Goal: Task Accomplishment & Management: Use online tool/utility

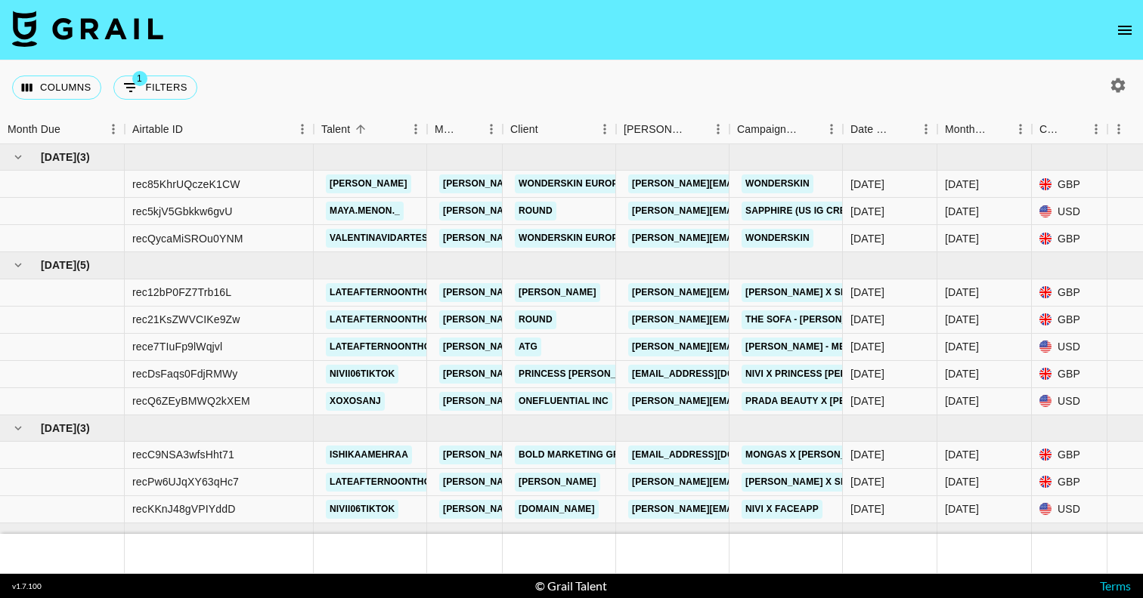
click at [1120, 27] on icon "open drawer" at bounding box center [1124, 30] width 18 height 18
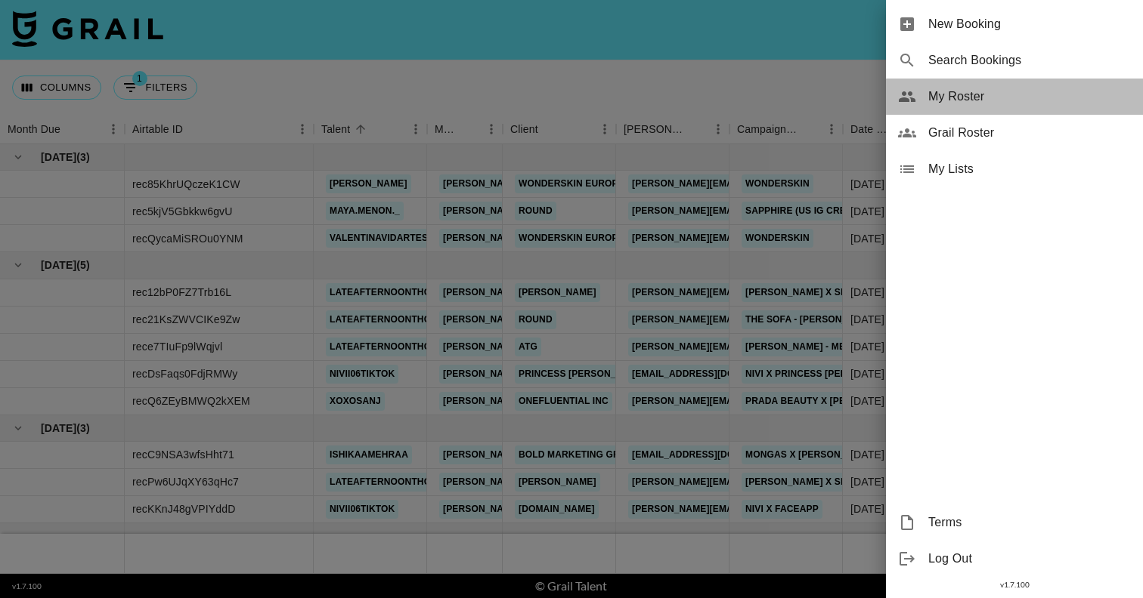
click at [983, 101] on span "My Roster" at bounding box center [1029, 97] width 203 height 18
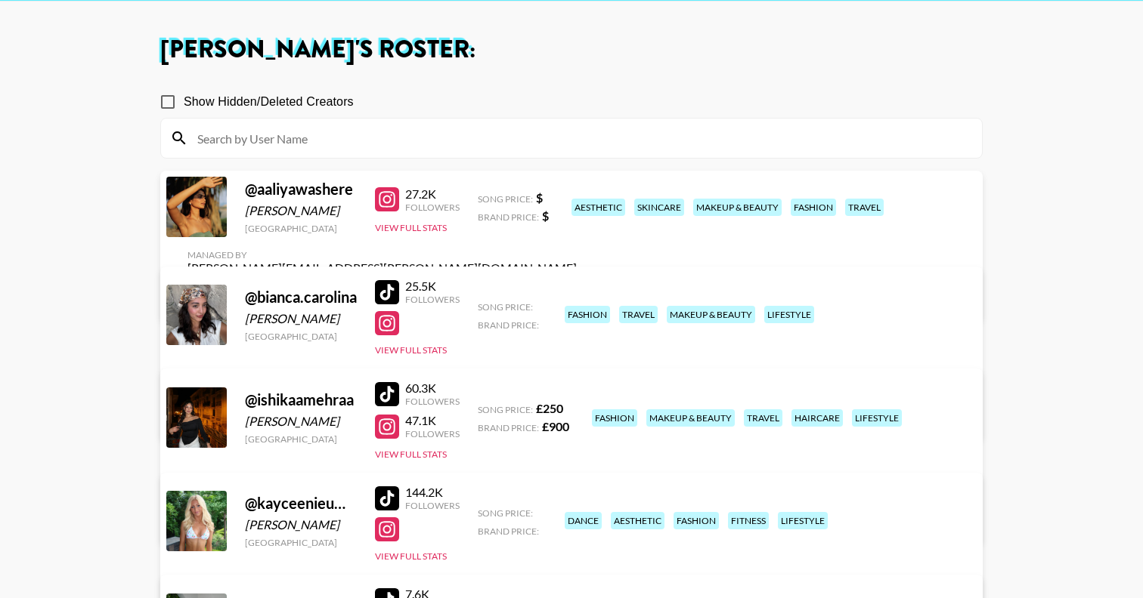
scroll to position [60, 0]
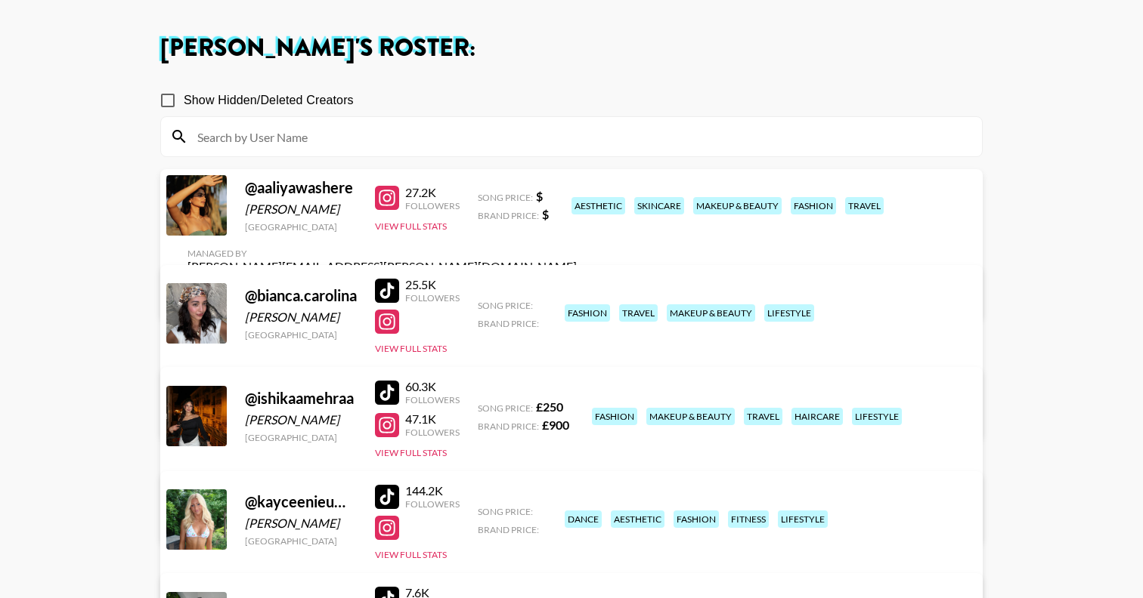
click at [389, 282] on div at bounding box center [387, 291] width 24 height 24
click at [389, 322] on div at bounding box center [387, 322] width 24 height 24
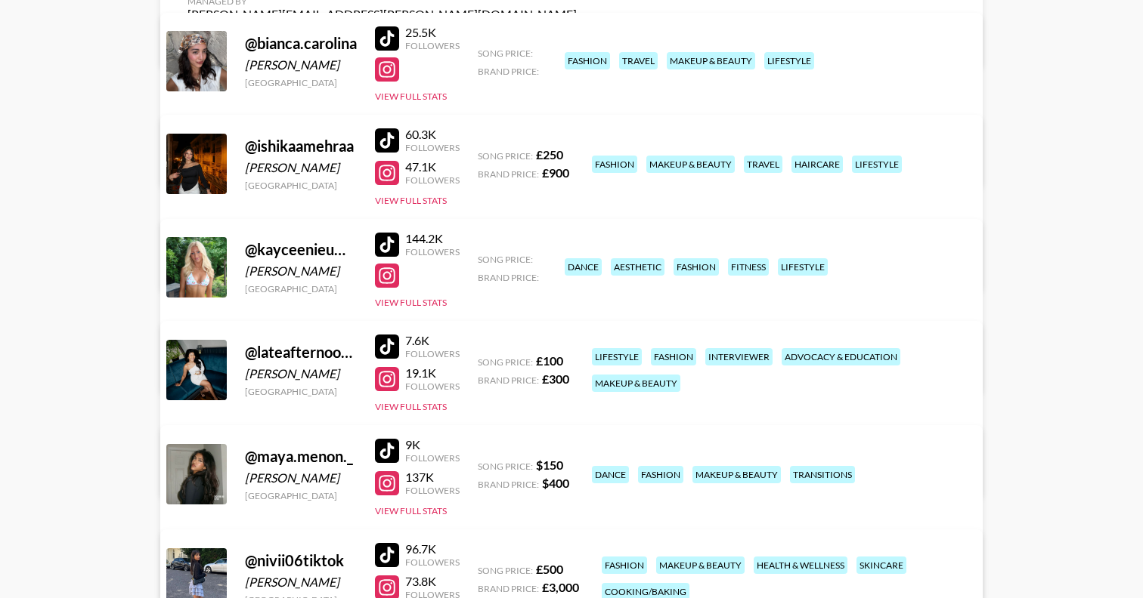
scroll to position [314, 0]
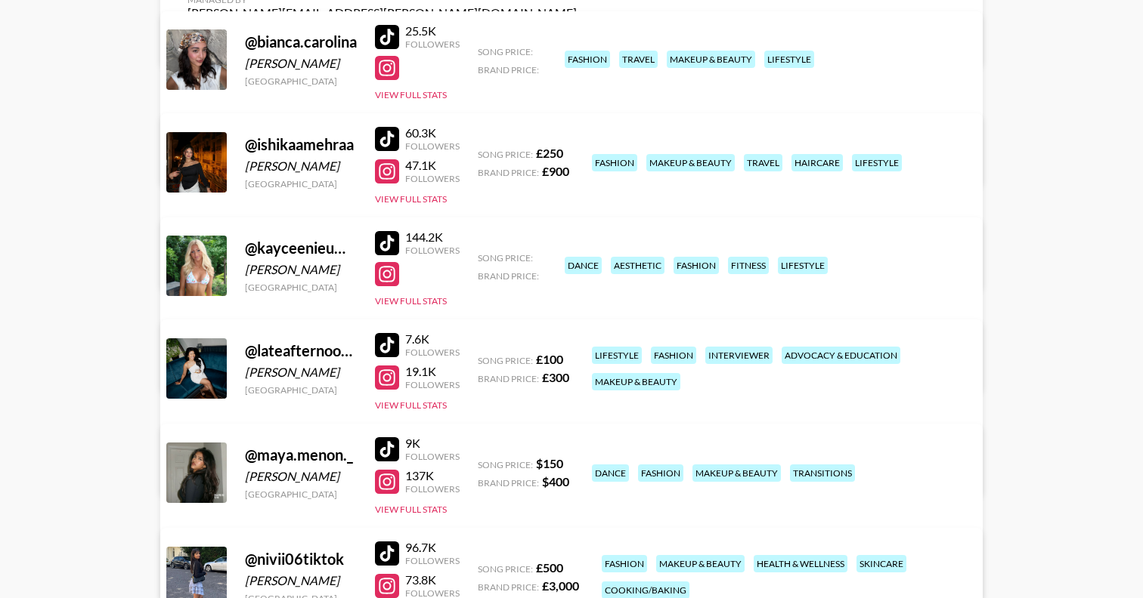
click at [387, 250] on div at bounding box center [387, 243] width 24 height 24
click at [388, 277] on div at bounding box center [387, 274] width 24 height 24
click at [577, 358] on link "View/Edit Details" at bounding box center [381, 365] width 389 height 15
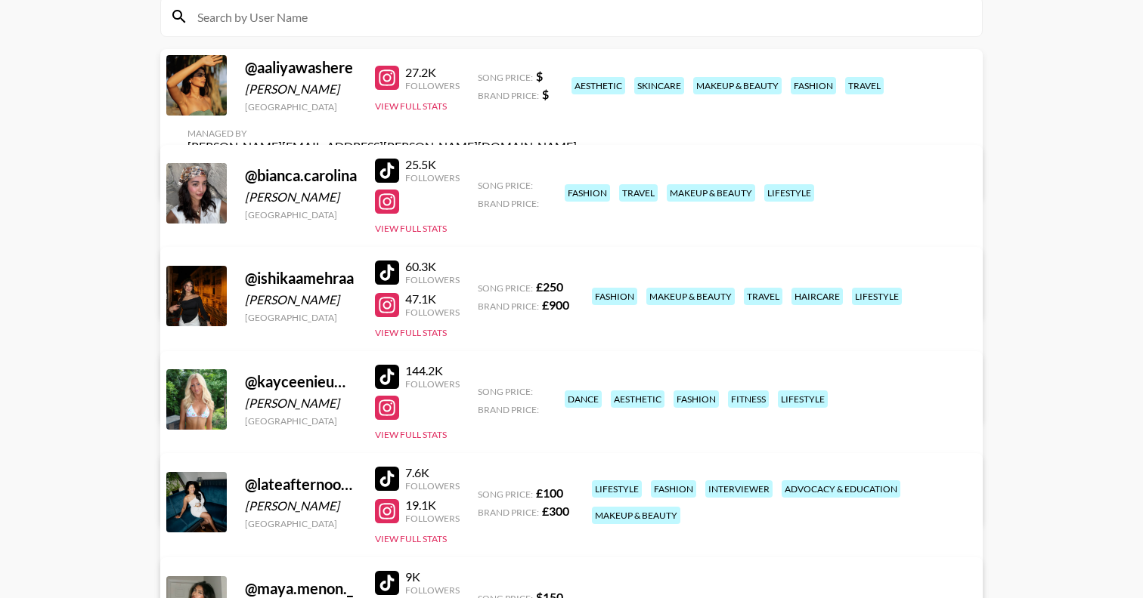
scroll to position [169, 0]
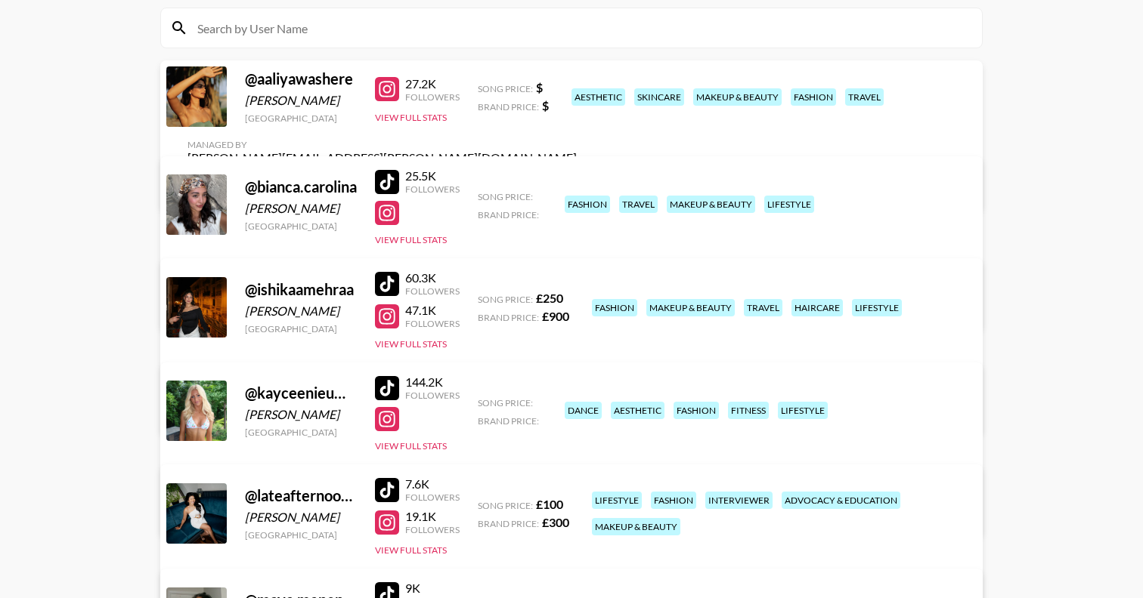
click at [577, 297] on link "View/Edit Details" at bounding box center [381, 304] width 389 height 15
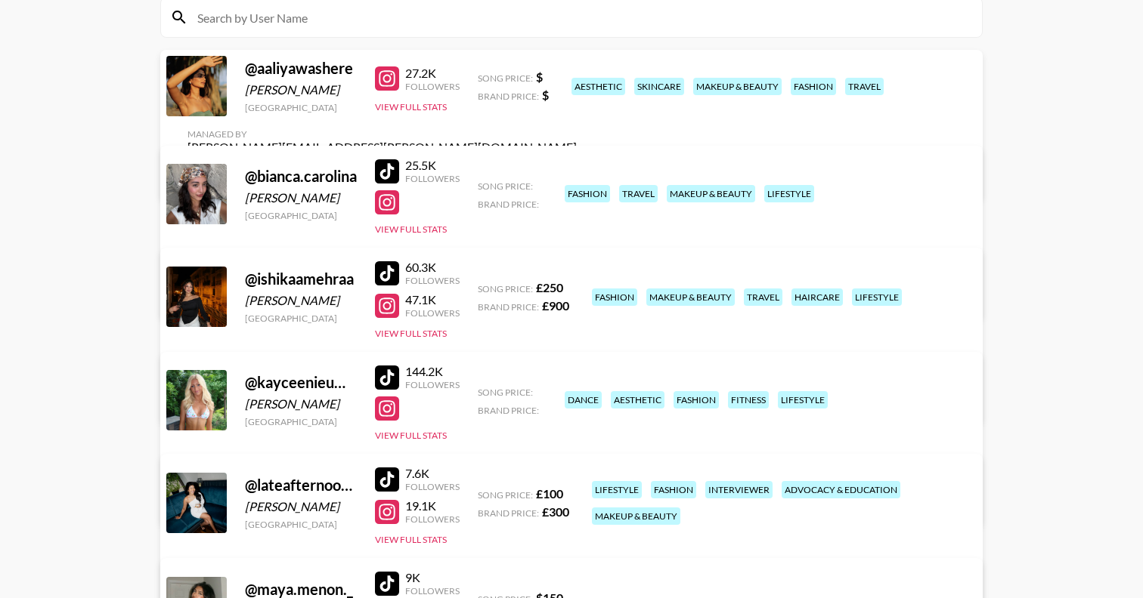
click at [391, 380] on div at bounding box center [387, 378] width 24 height 24
click at [391, 414] on div at bounding box center [387, 409] width 24 height 24
click at [390, 175] on div at bounding box center [387, 171] width 24 height 24
click at [385, 203] on div at bounding box center [387, 202] width 24 height 24
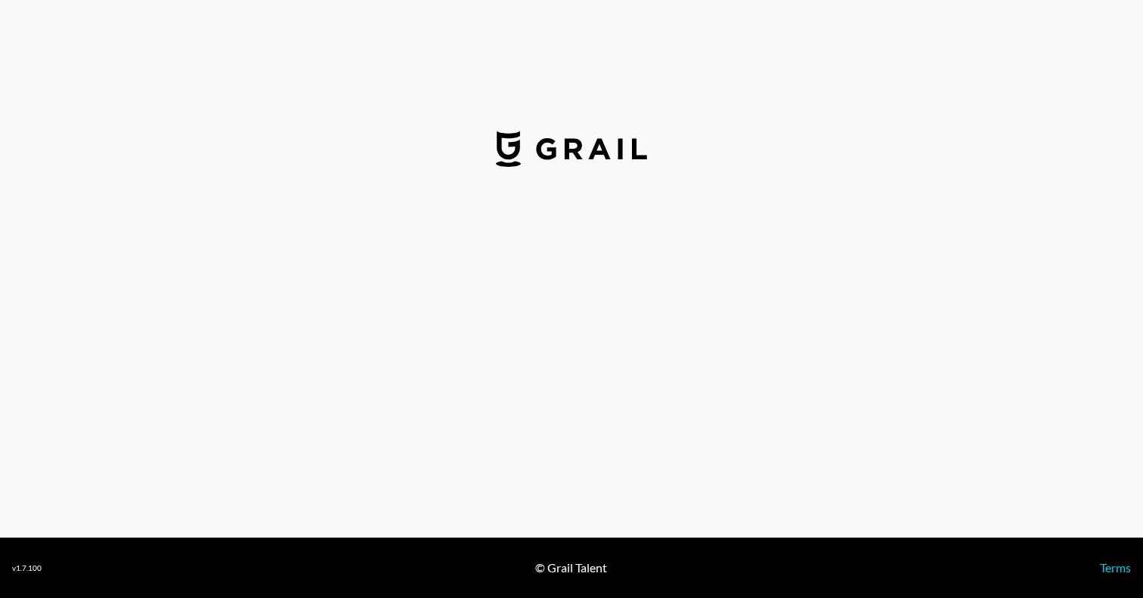
select select "USD"
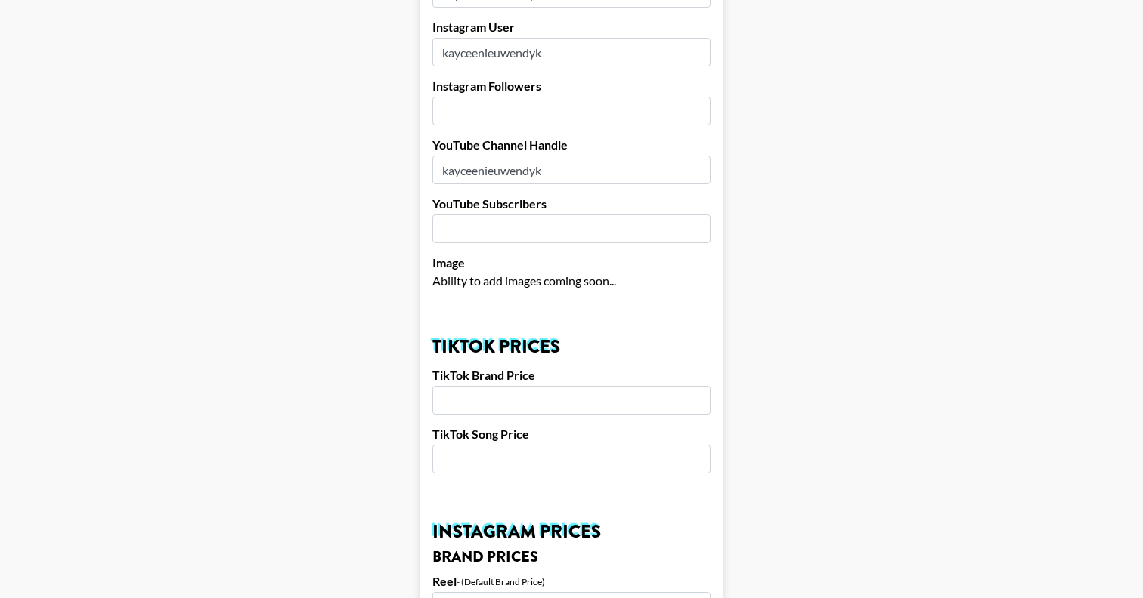
scroll to position [257, 0]
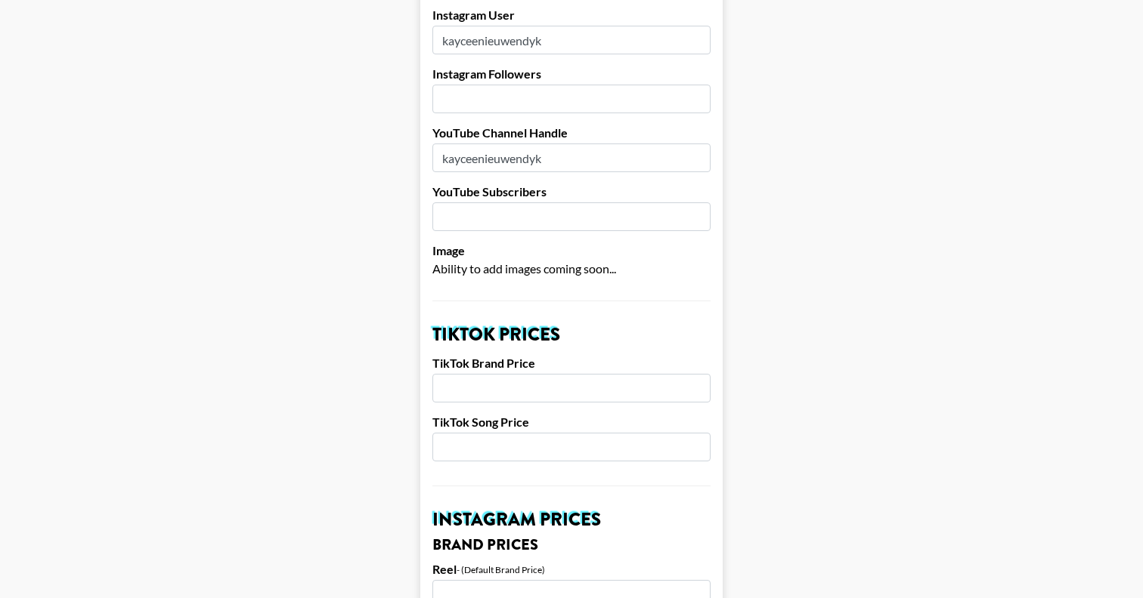
drag, startPoint x: 568, startPoint y: 141, endPoint x: 426, endPoint y: 141, distance: 141.3
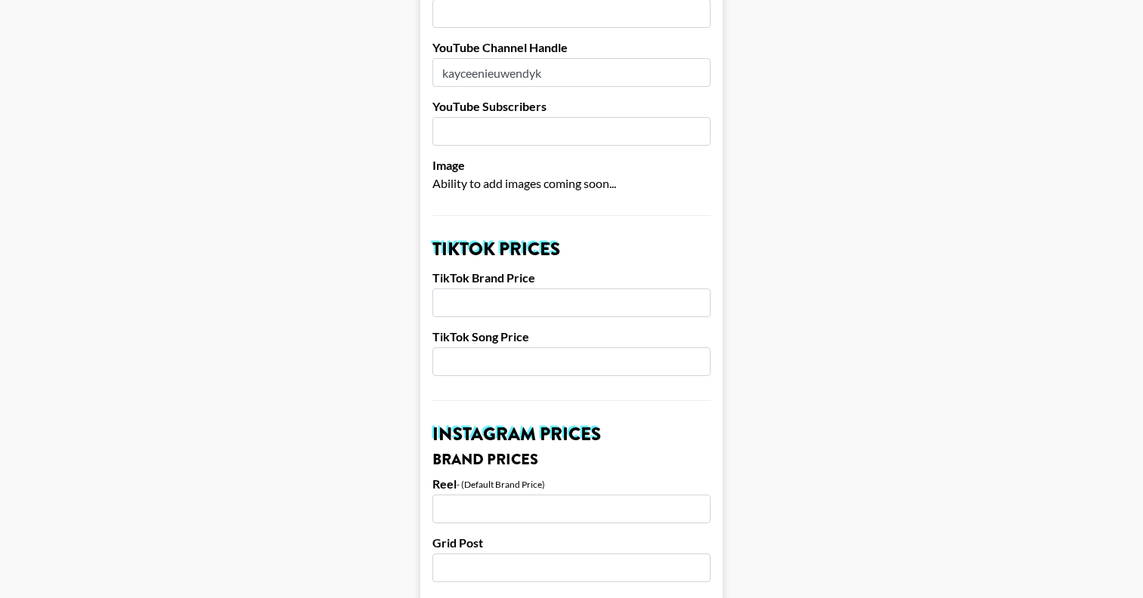
scroll to position [344, 0]
click at [481, 346] on input "number" at bounding box center [571, 360] width 278 height 29
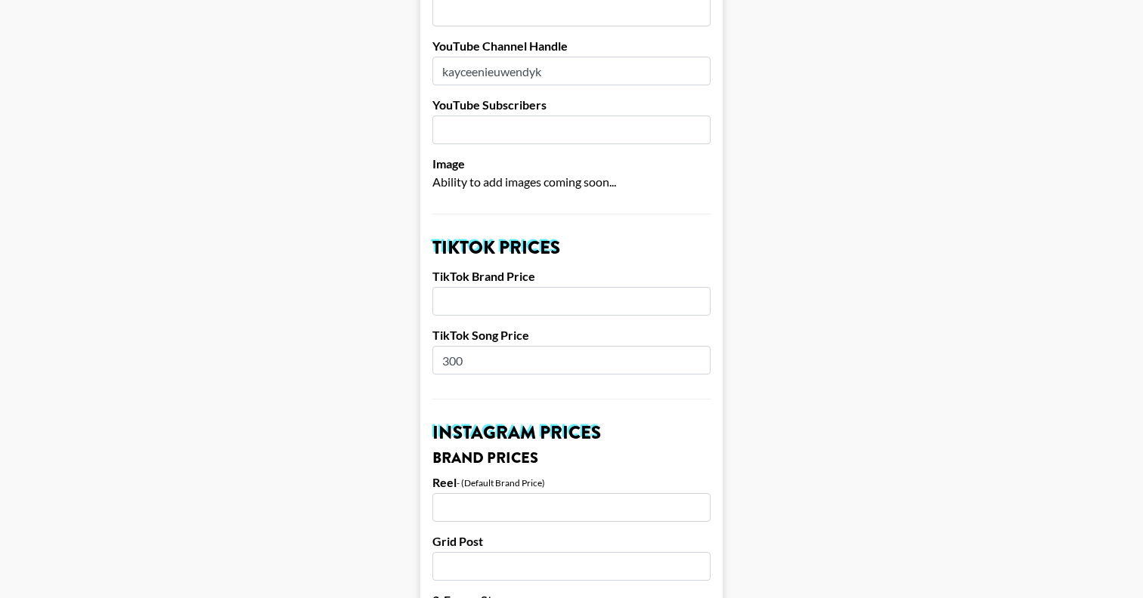
type input "300"
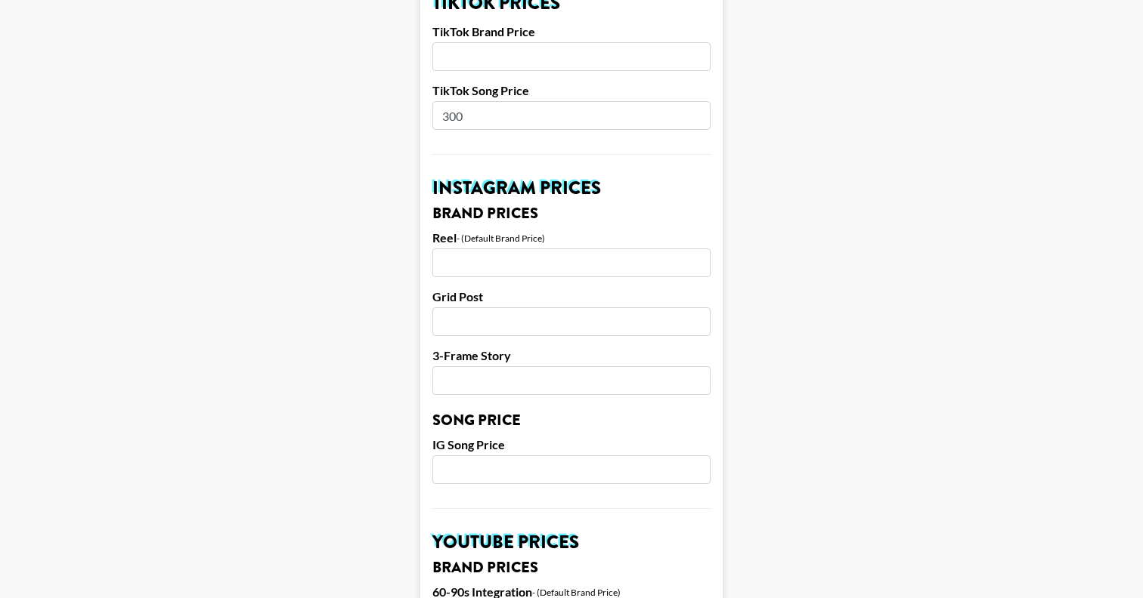
scroll to position [590, 0]
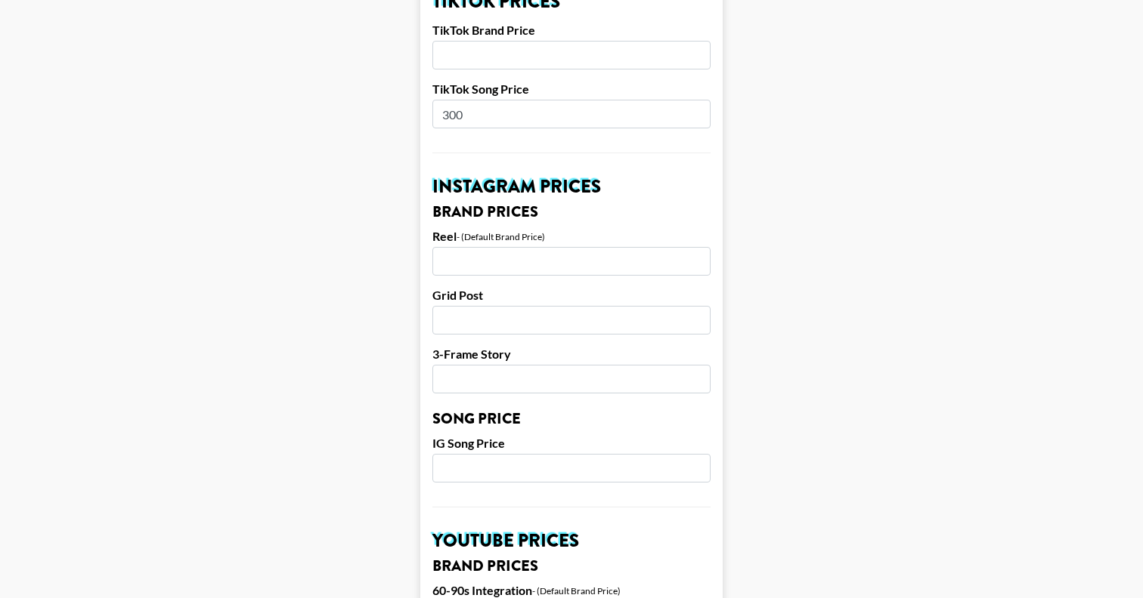
click at [504, 454] on input "number" at bounding box center [571, 468] width 278 height 29
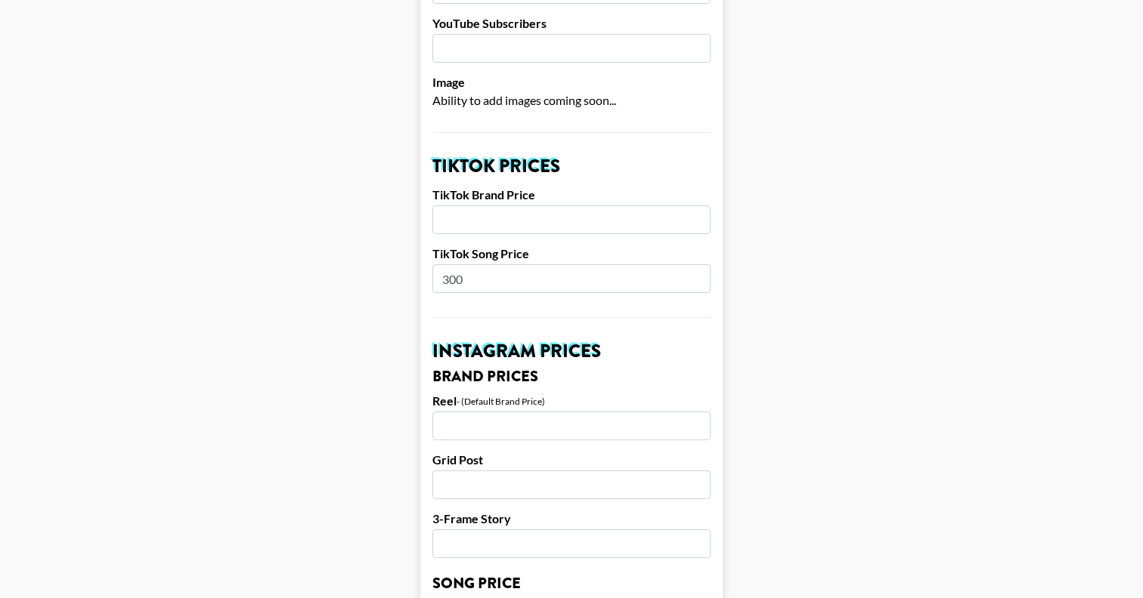
scroll to position [426, 0]
type input "100"
click at [500, 205] on input "number" at bounding box center [571, 219] width 278 height 29
type input "3000"
click at [1013, 407] on main "Airtable ID: rec01LpEm8B2hQWYy Manager(s) [PERSON_NAME][EMAIL_ADDRESS][PERSON_N…" at bounding box center [571, 609] width 1118 height 1902
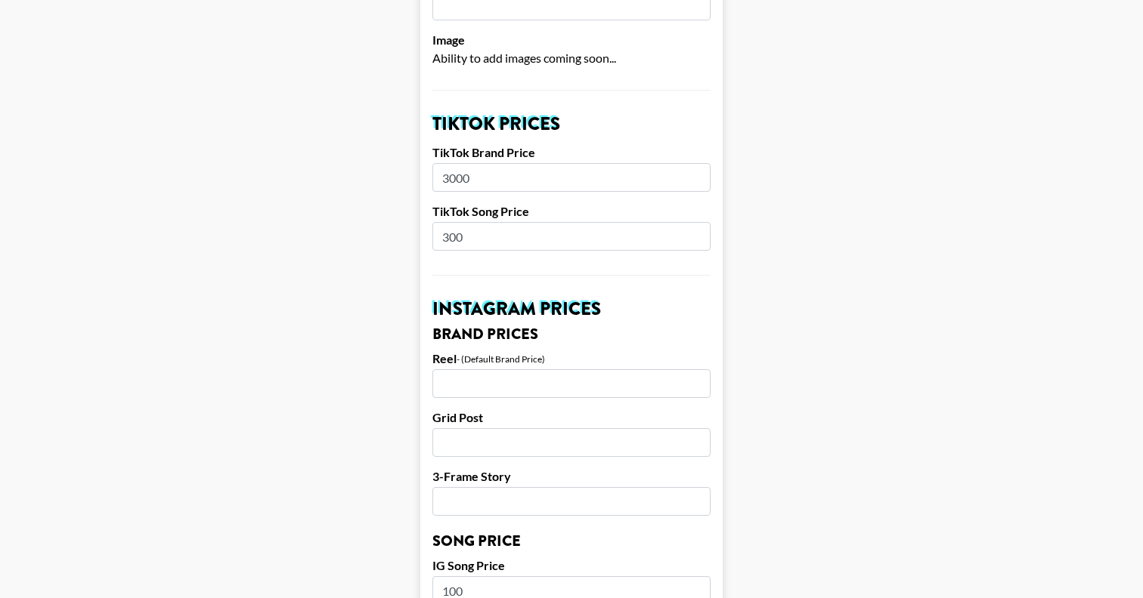
scroll to position [486, 0]
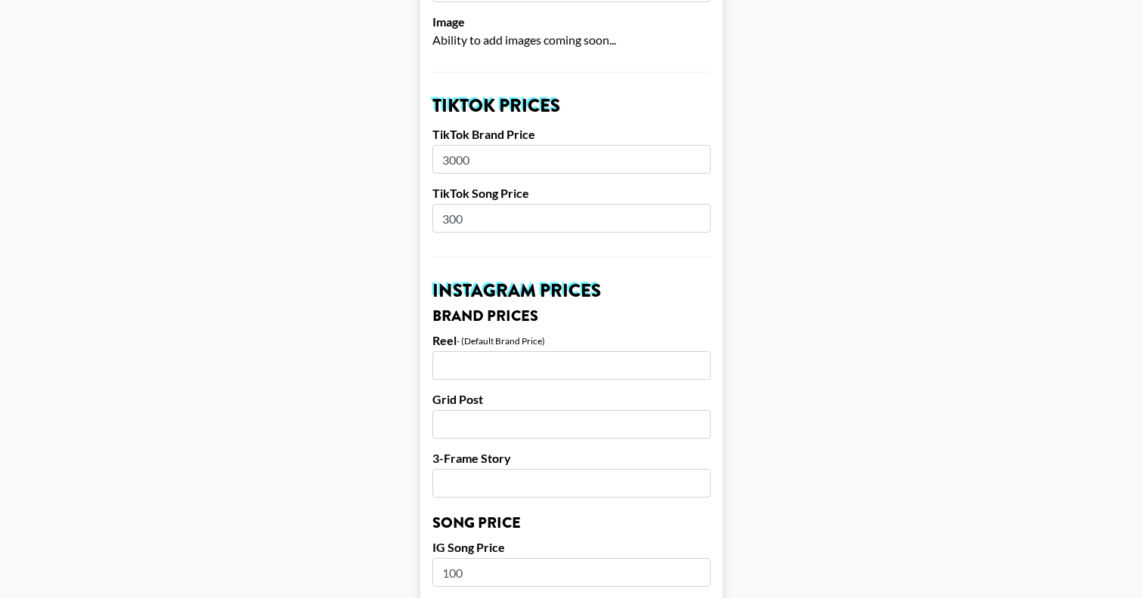
click at [495, 351] on input "number" at bounding box center [571, 365] width 278 height 29
type input "1000"
click at [518, 410] on input "number" at bounding box center [571, 424] width 278 height 29
type input "500"
click at [533, 469] on input "number" at bounding box center [571, 483] width 278 height 29
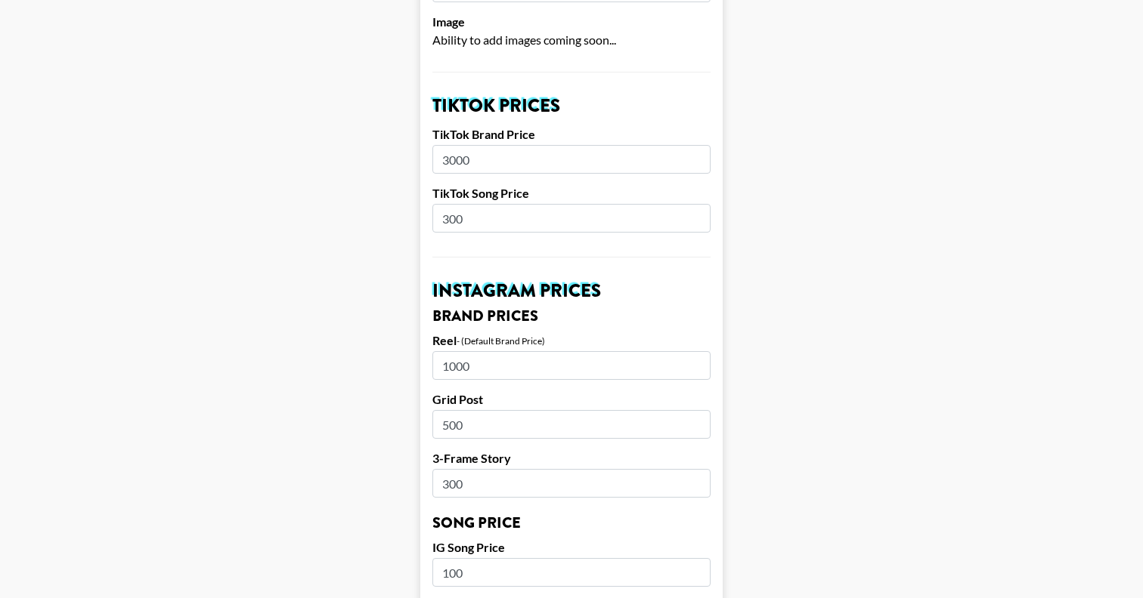
type input "300"
click at [933, 381] on main "Airtable ID: rec01LpEm8B2hQWYy Manager(s) reana.patel@grail-talent.com ​ TikTok…" at bounding box center [571, 550] width 1118 height 1902
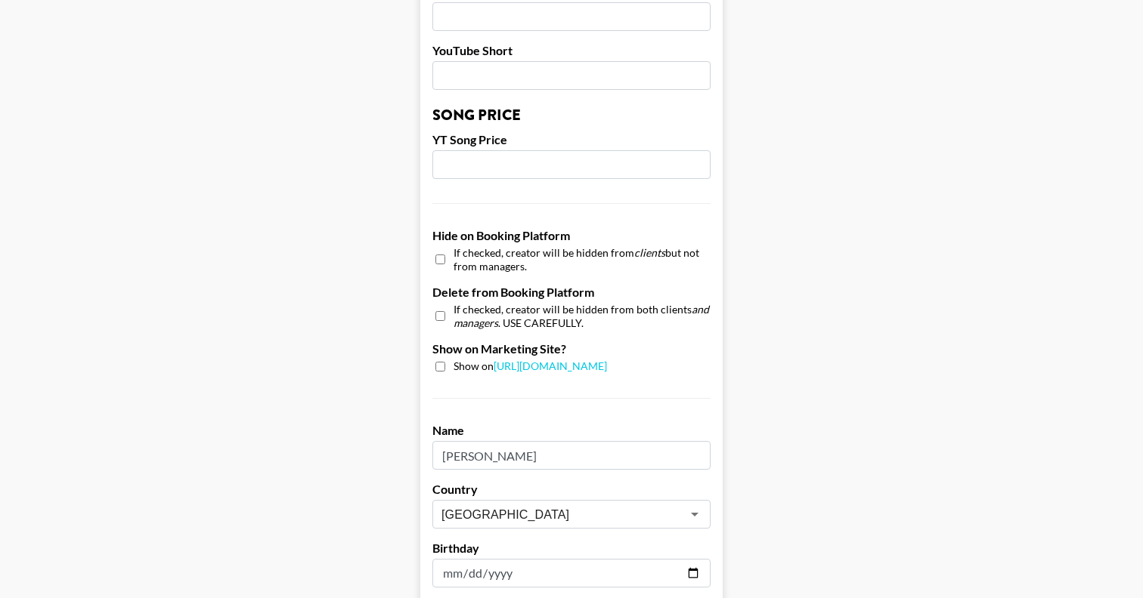
scroll to position [1263, 0]
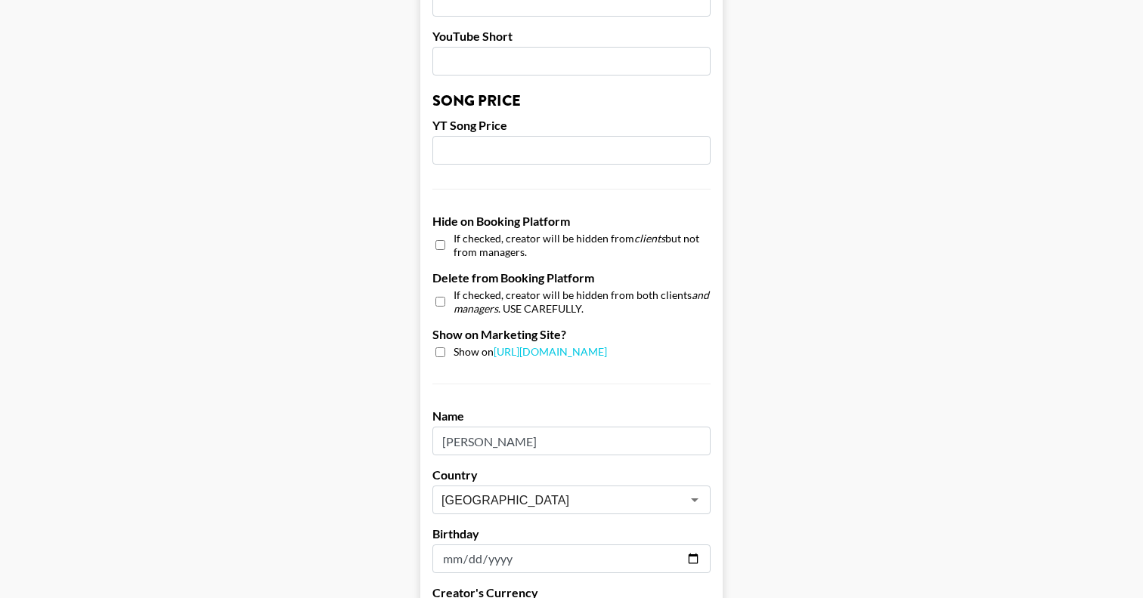
click at [437, 348] on input "checkbox" at bounding box center [440, 353] width 10 height 10
checkbox input "true"
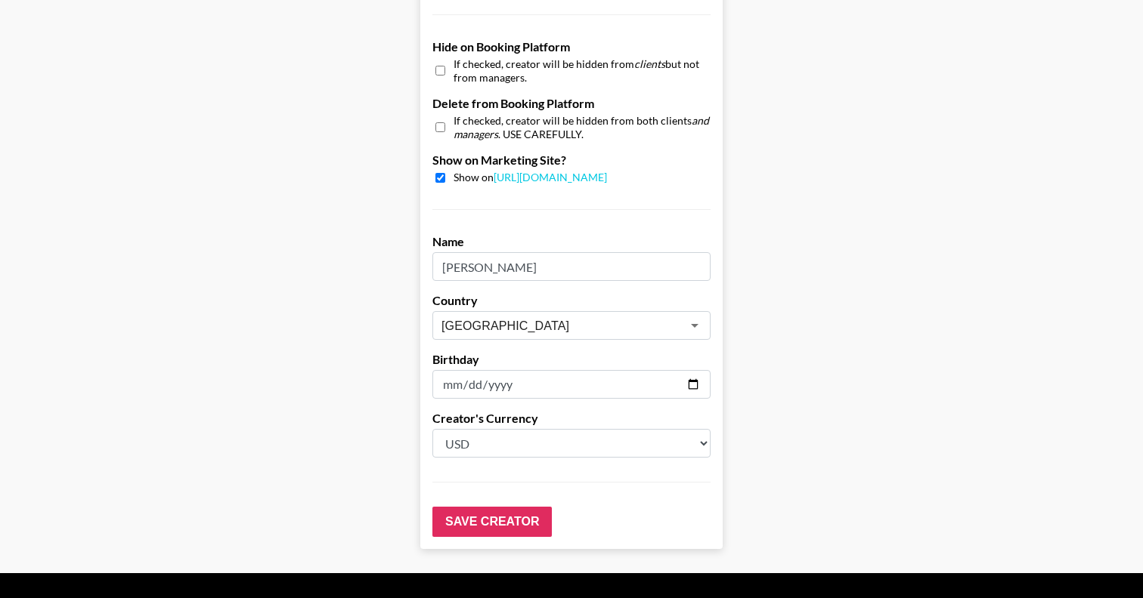
scroll to position [1452, 0]
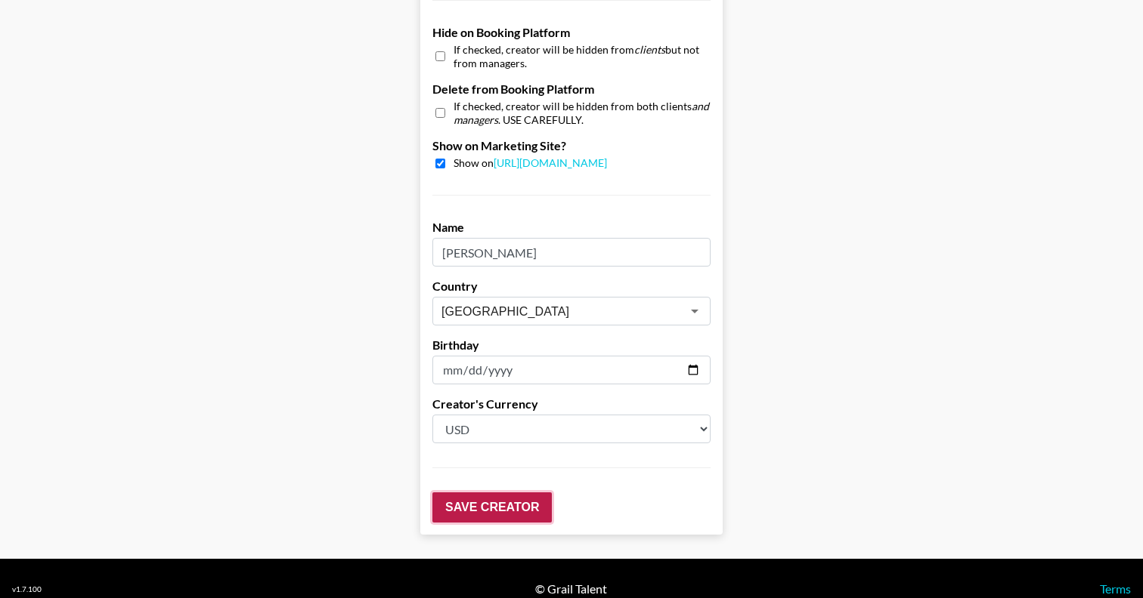
click at [495, 493] on input "Save Creator" at bounding box center [491, 508] width 119 height 30
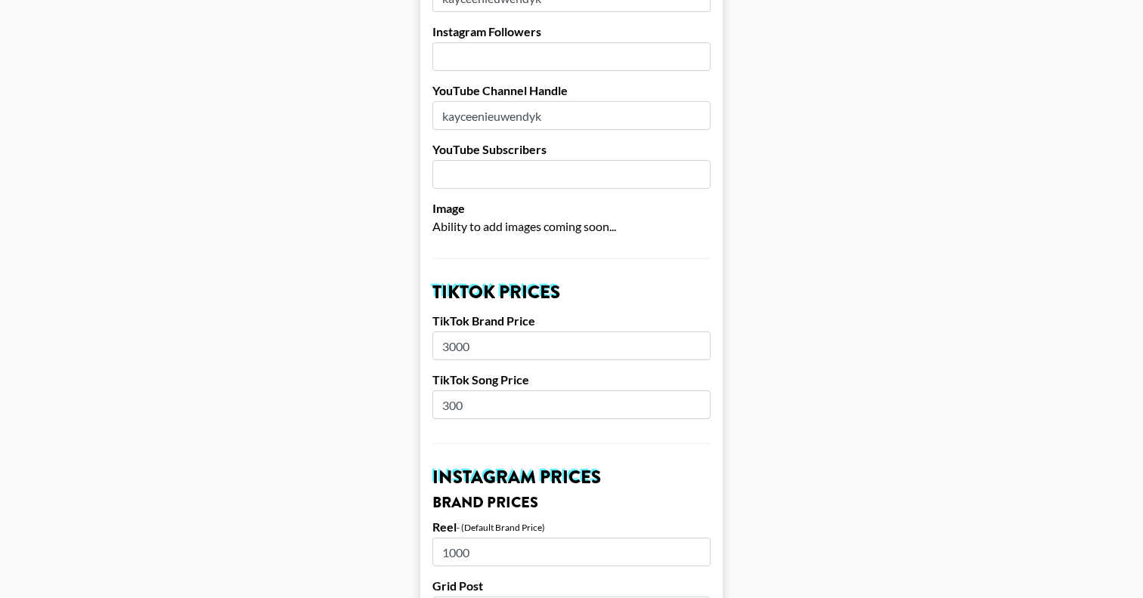
scroll to position [0, 0]
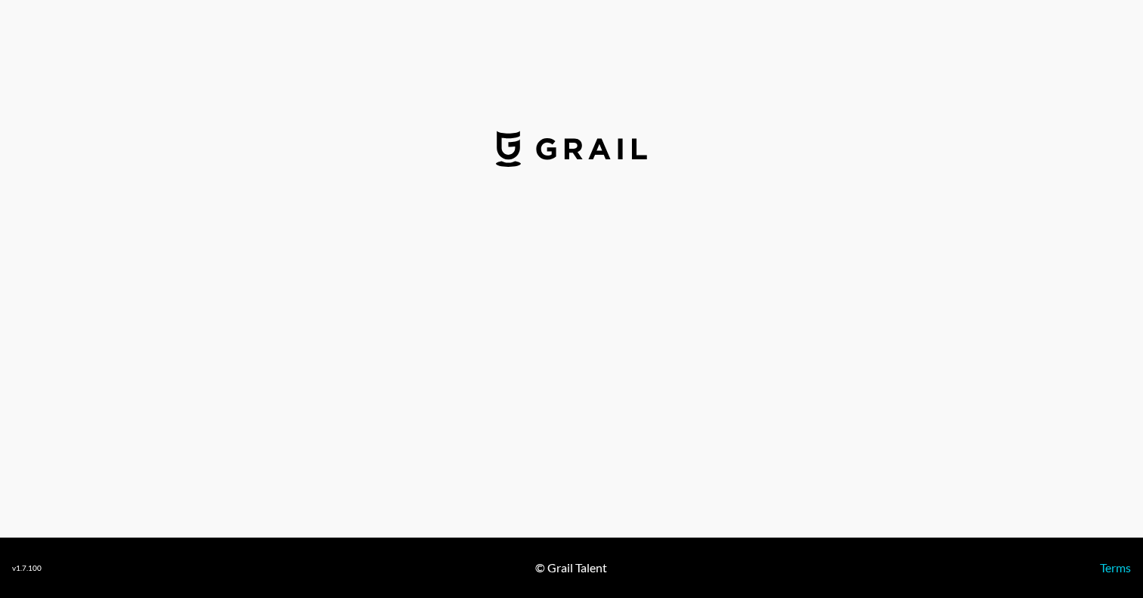
select select "USD"
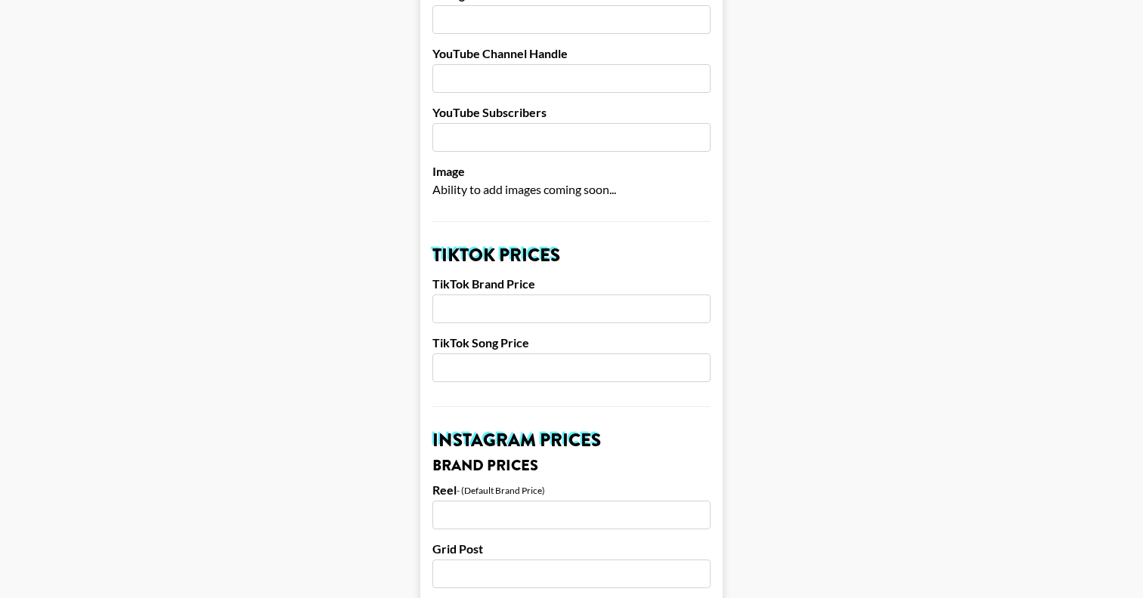
scroll to position [343, 0]
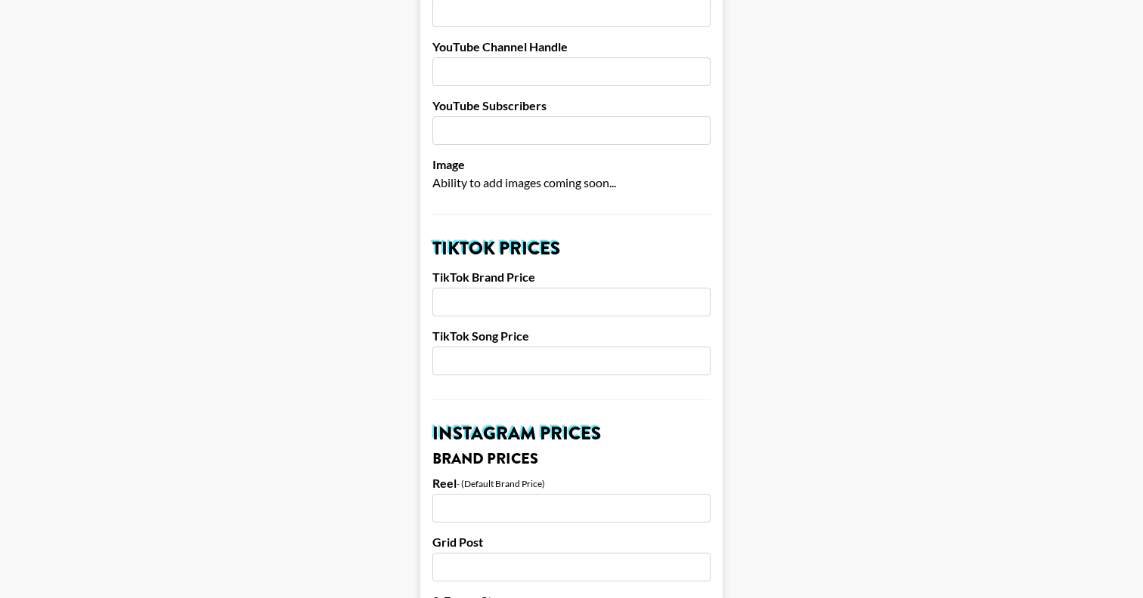
click at [546, 288] on input "number" at bounding box center [571, 302] width 278 height 29
click at [536, 347] on input "number" at bounding box center [571, 361] width 278 height 29
type input "150"
click at [537, 288] on input "number" at bounding box center [571, 302] width 278 height 29
type input "500"
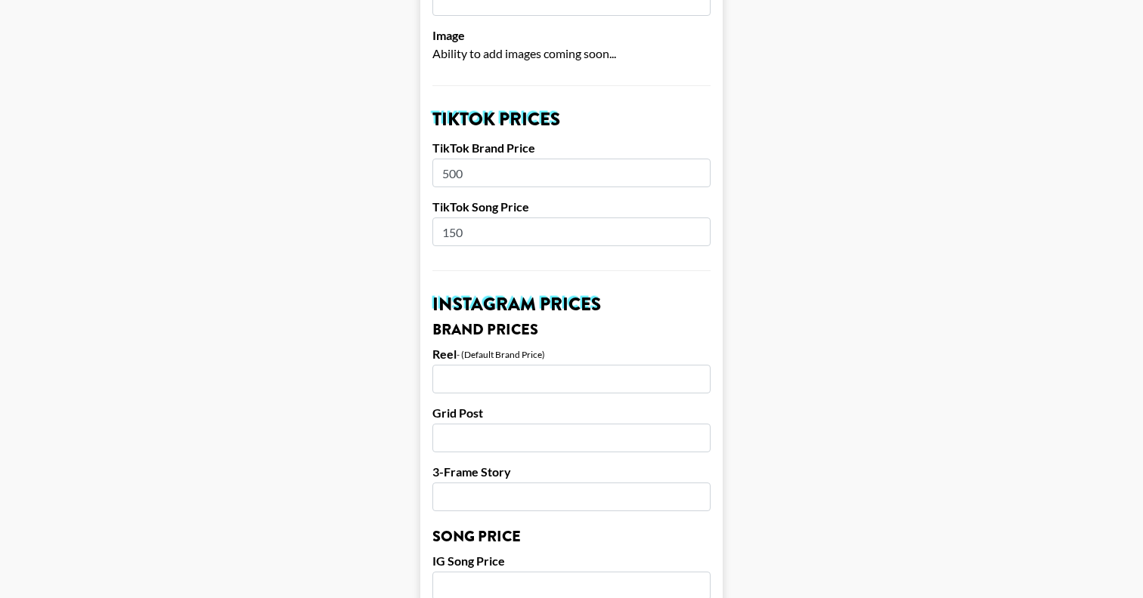
scroll to position [483, 0]
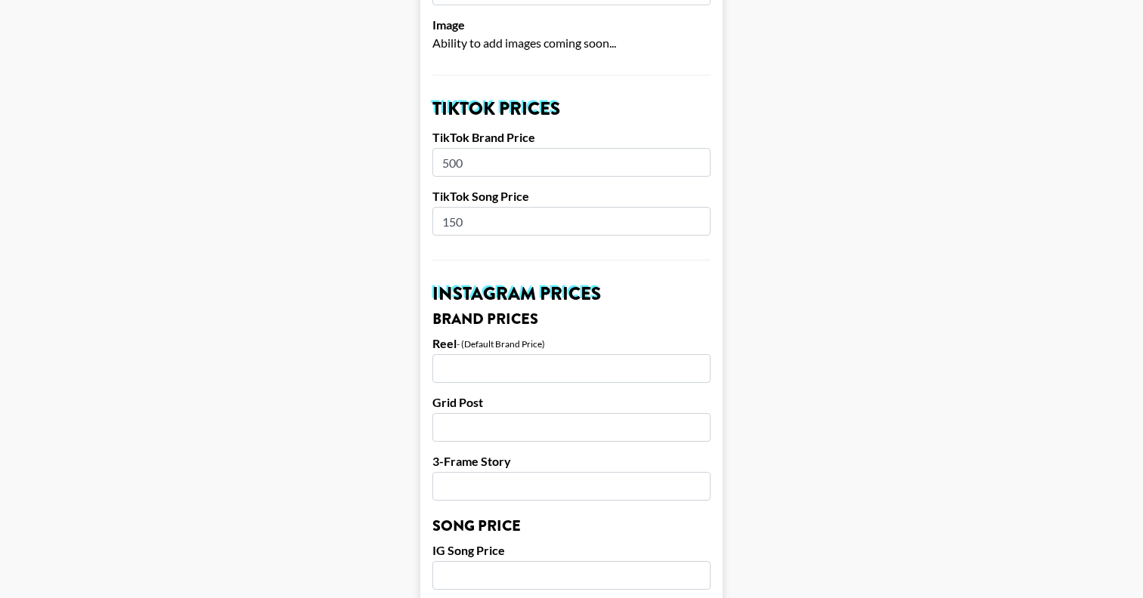
click at [592, 354] on input "number" at bounding box center [571, 368] width 278 height 29
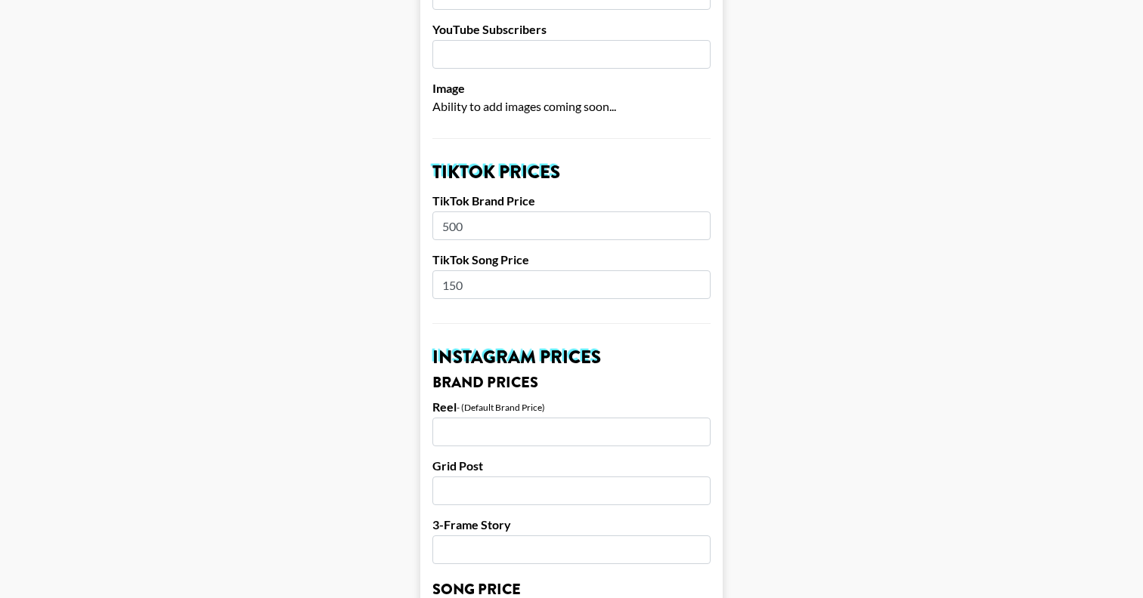
scroll to position [414, 0]
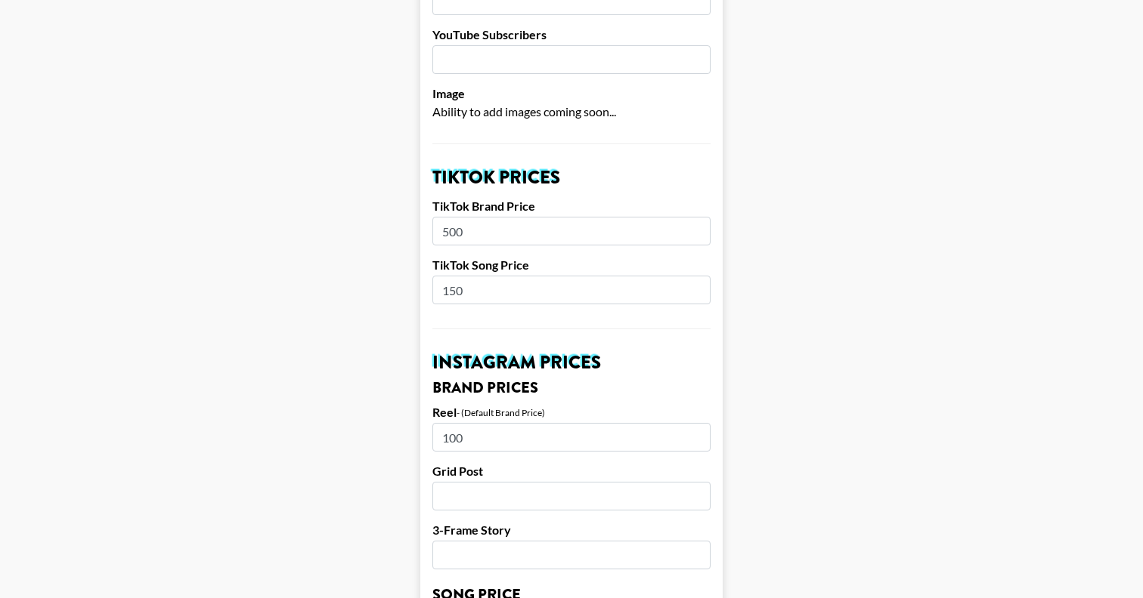
type input "100"
click at [475, 482] on input "number" at bounding box center [571, 496] width 278 height 29
type input "5"
type input "50"
click at [579, 541] on input "number" at bounding box center [571, 555] width 278 height 29
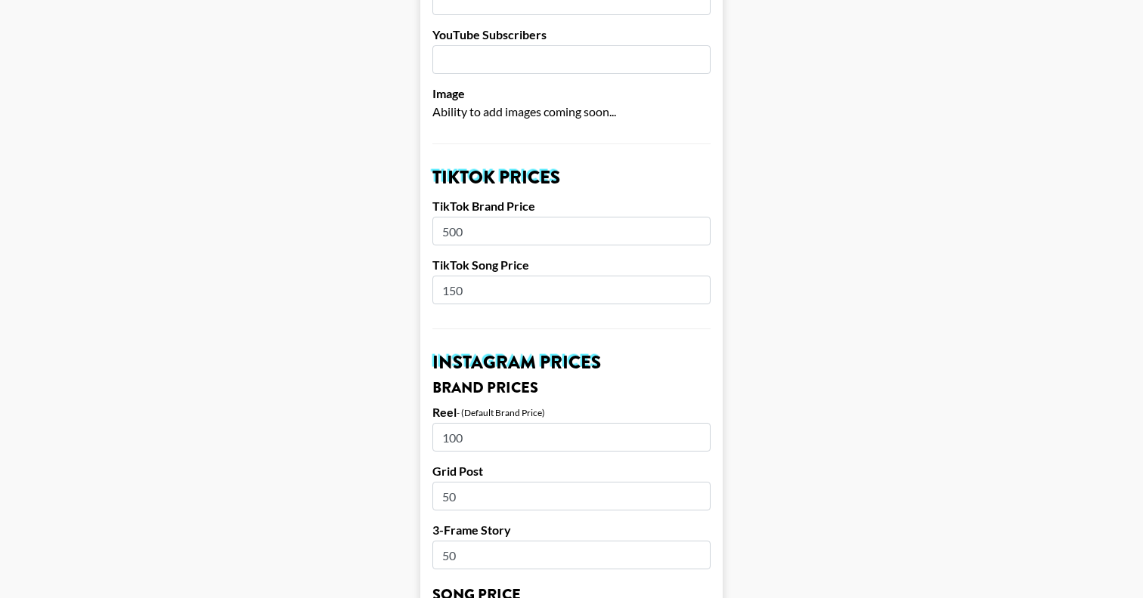
type input "50"
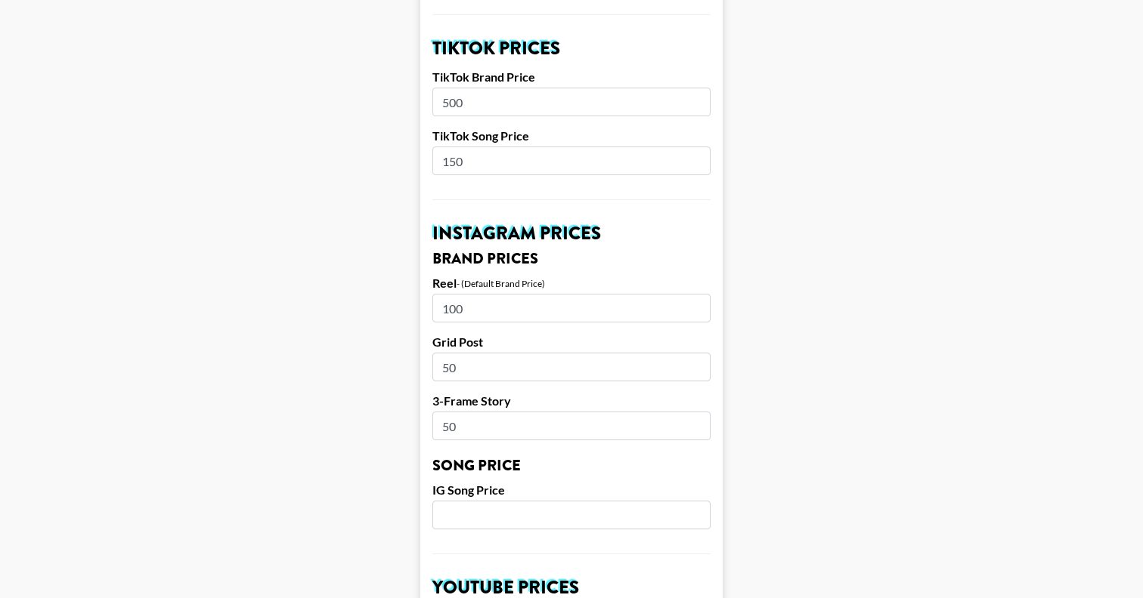
scroll to position [546, 0]
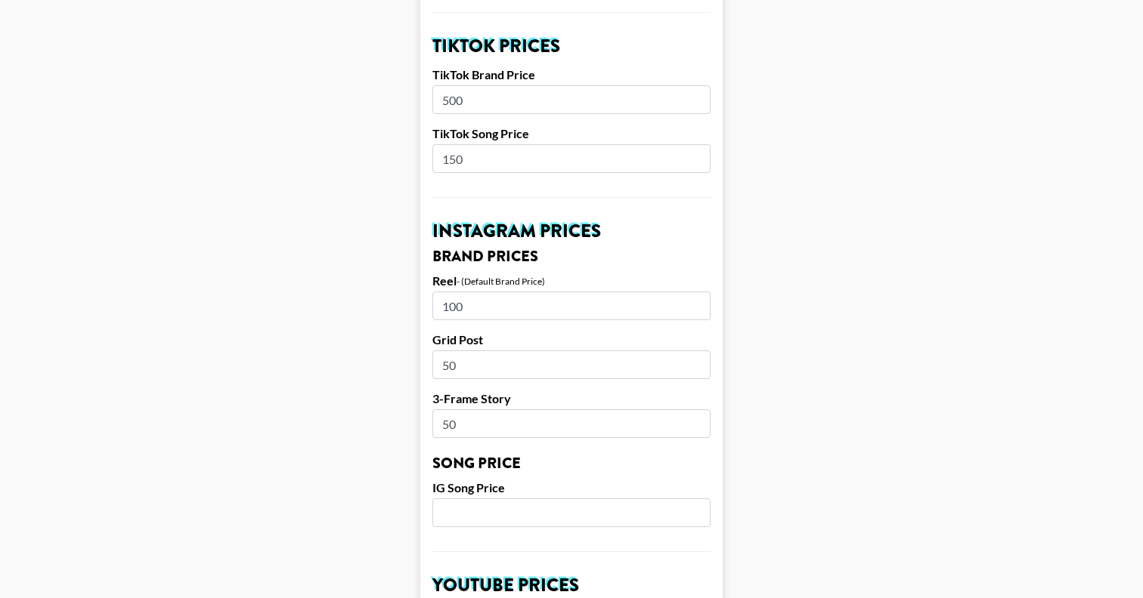
click at [516, 499] on input "number" at bounding box center [571, 513] width 278 height 29
type input "50"
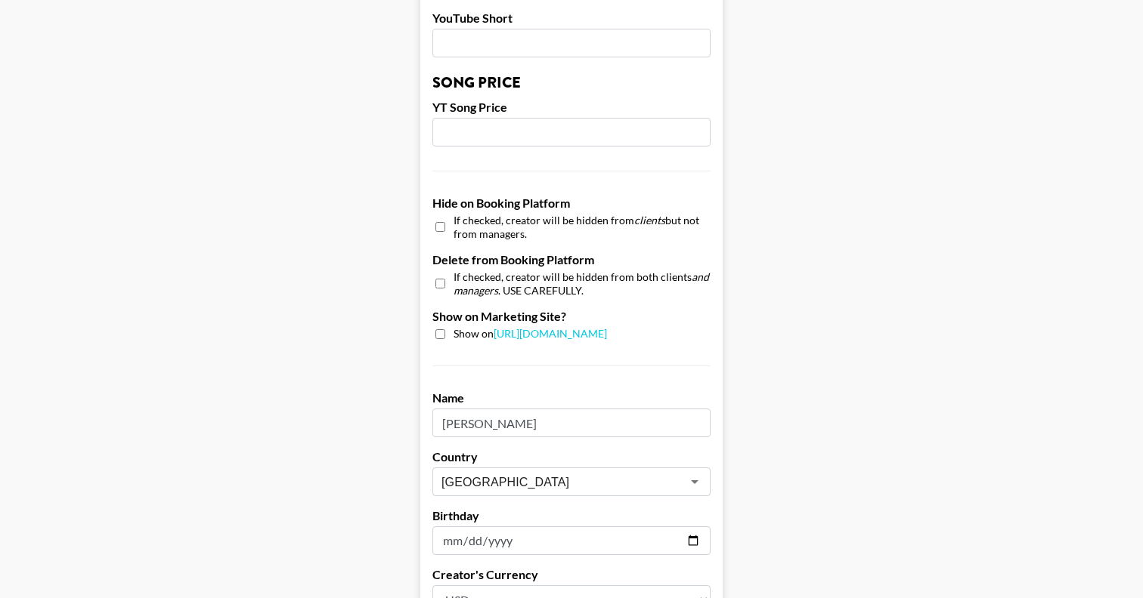
scroll to position [1280, 0]
click at [441, 330] on input "checkbox" at bounding box center [440, 335] width 10 height 10
checkbox input "true"
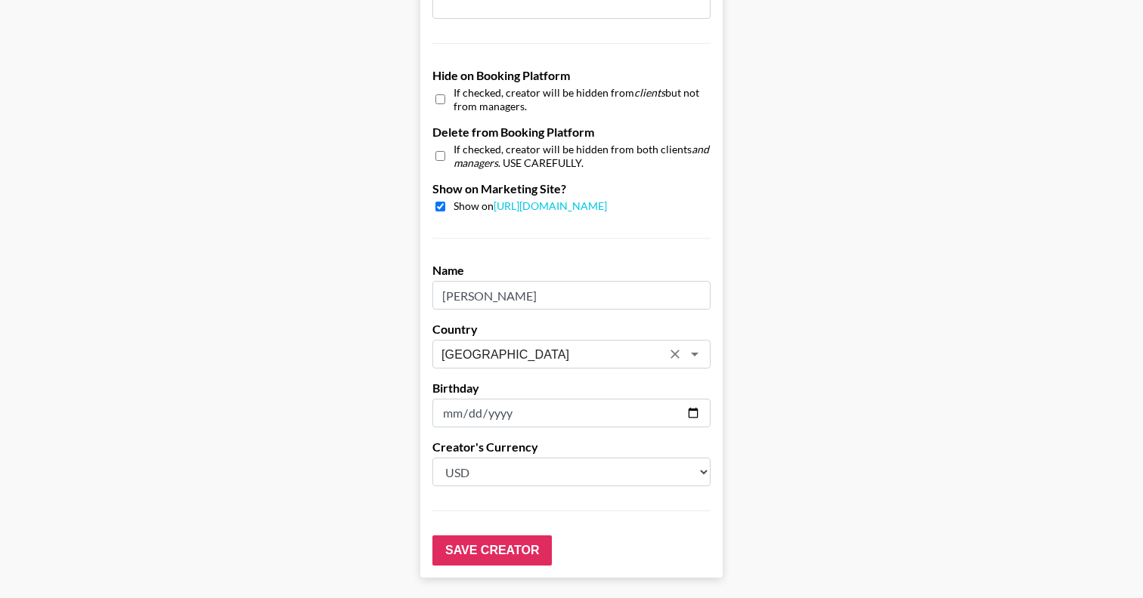
scroll to position [1407, 0]
click at [527, 537] on input "Save Creator" at bounding box center [491, 552] width 119 height 30
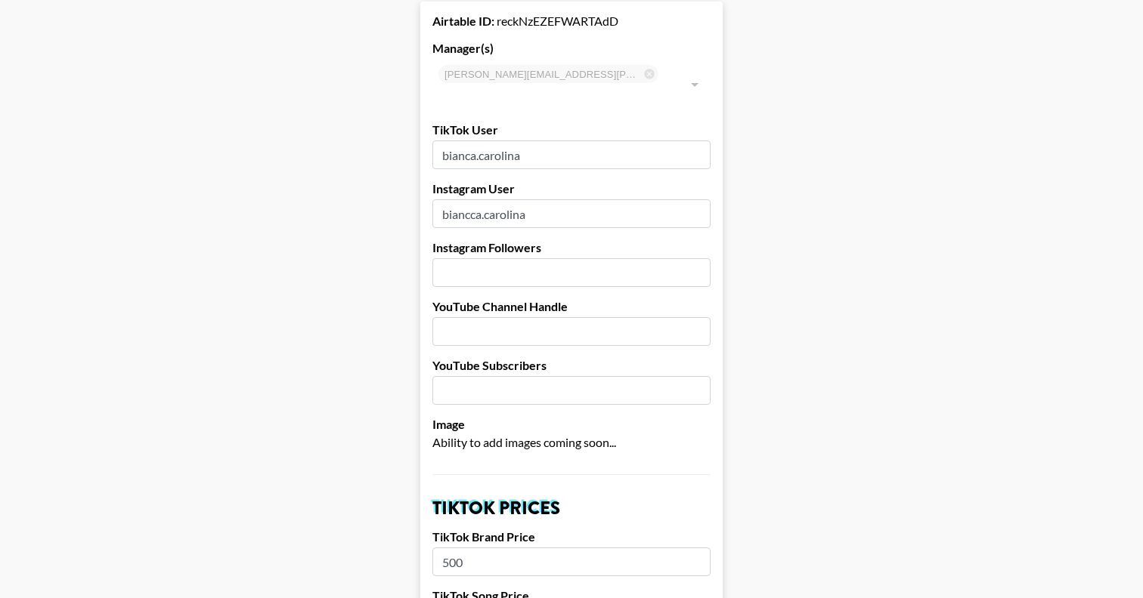
scroll to position [0, 0]
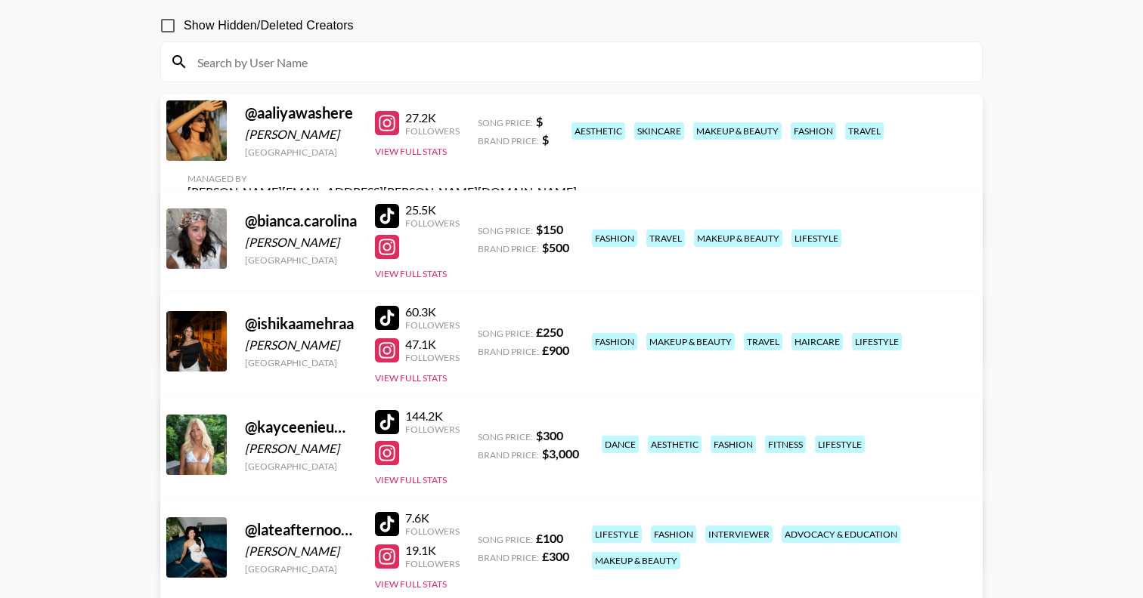
scroll to position [183, 0]
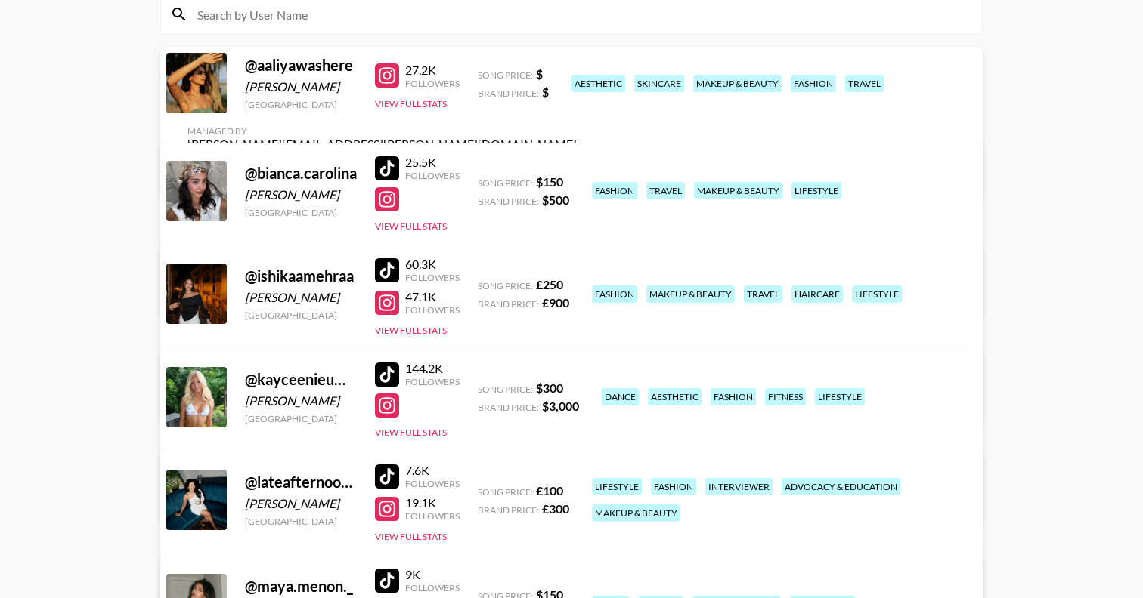
click at [577, 490] on link "View/Edit Details" at bounding box center [381, 497] width 389 height 15
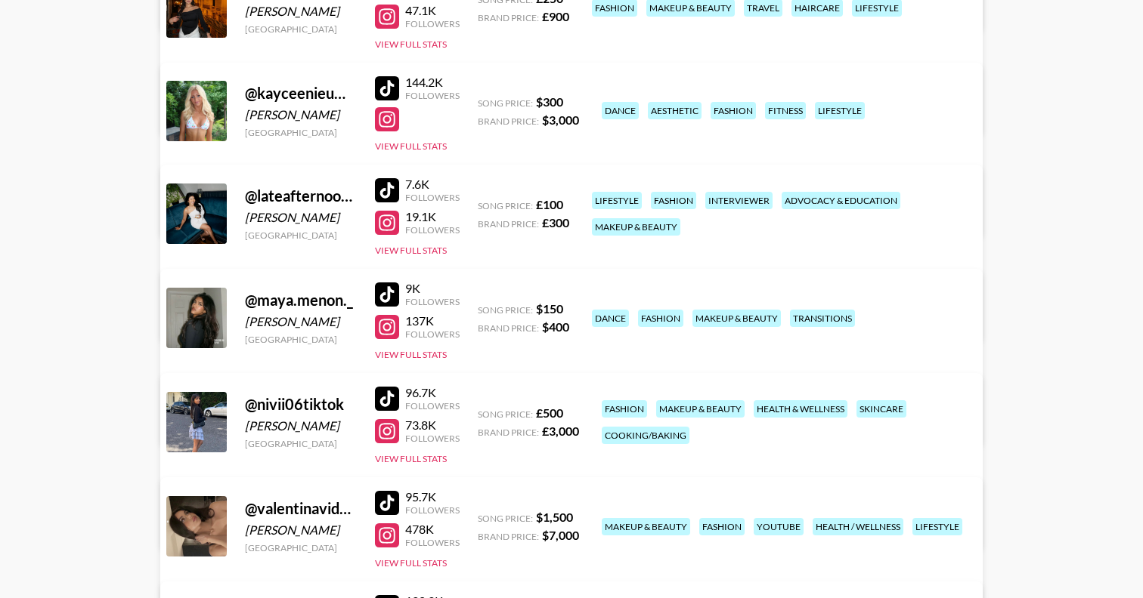
scroll to position [481, 0]
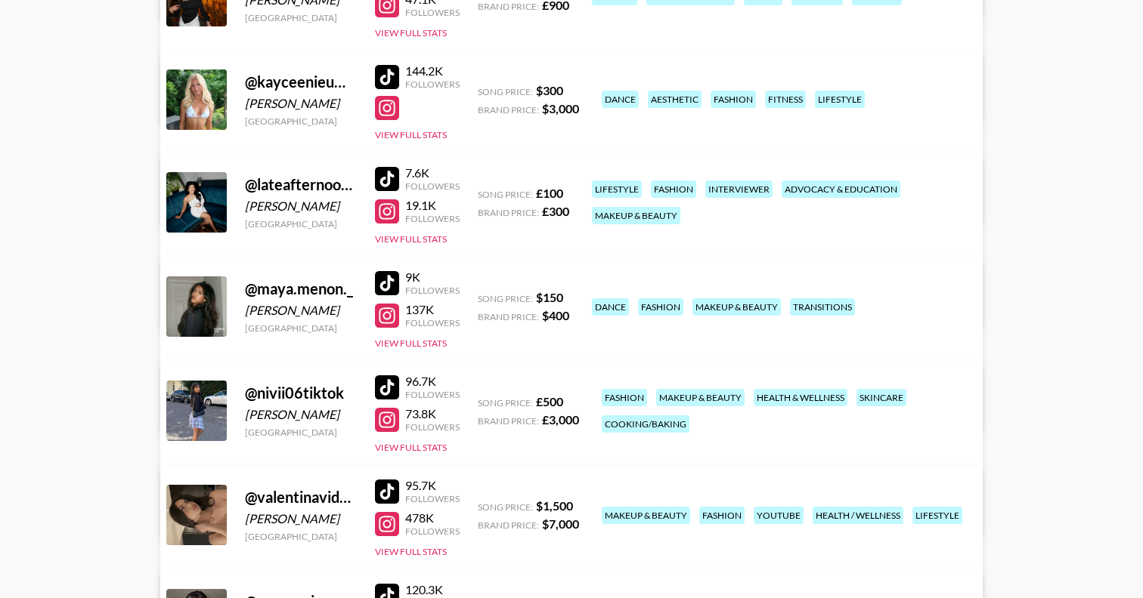
click at [577, 401] on link "View/Edit Details" at bounding box center [381, 408] width 389 height 15
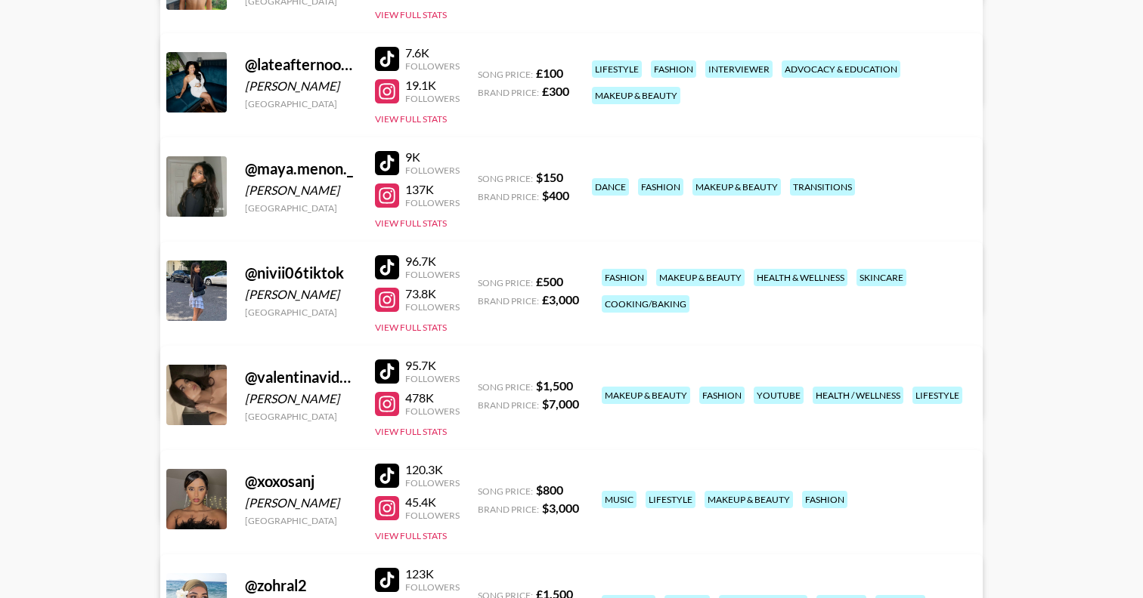
scroll to position [586, 0]
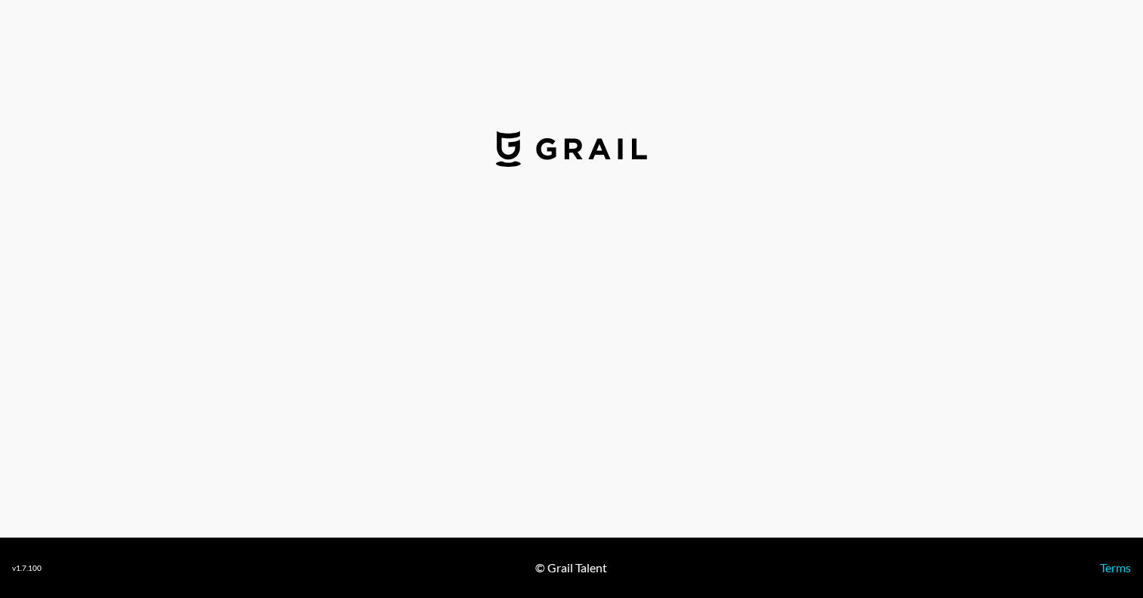
select select "USD"
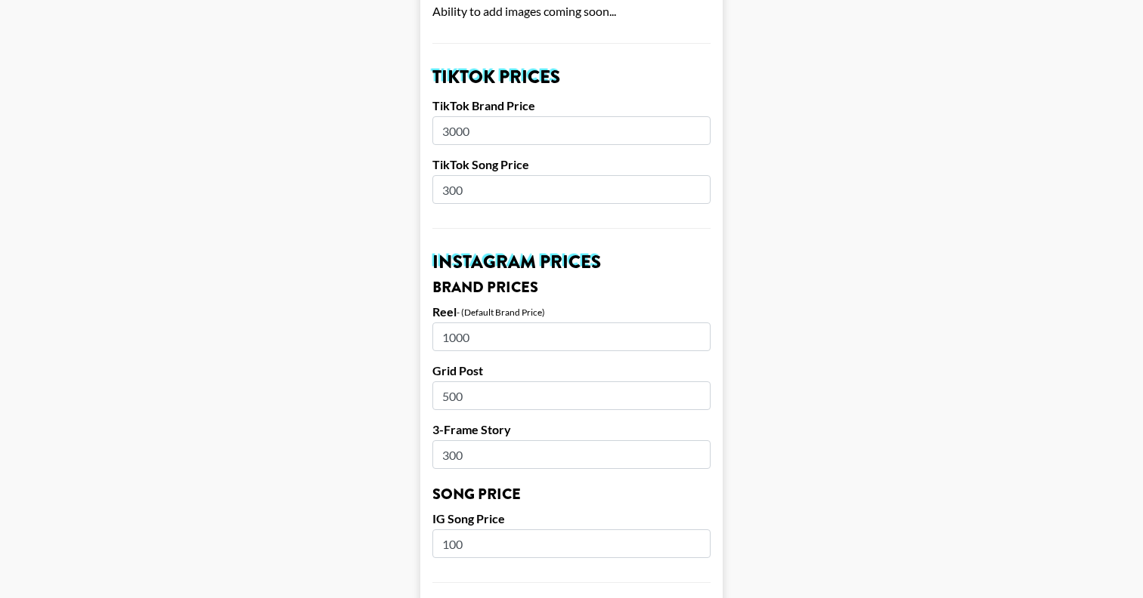
scroll to position [515, 0]
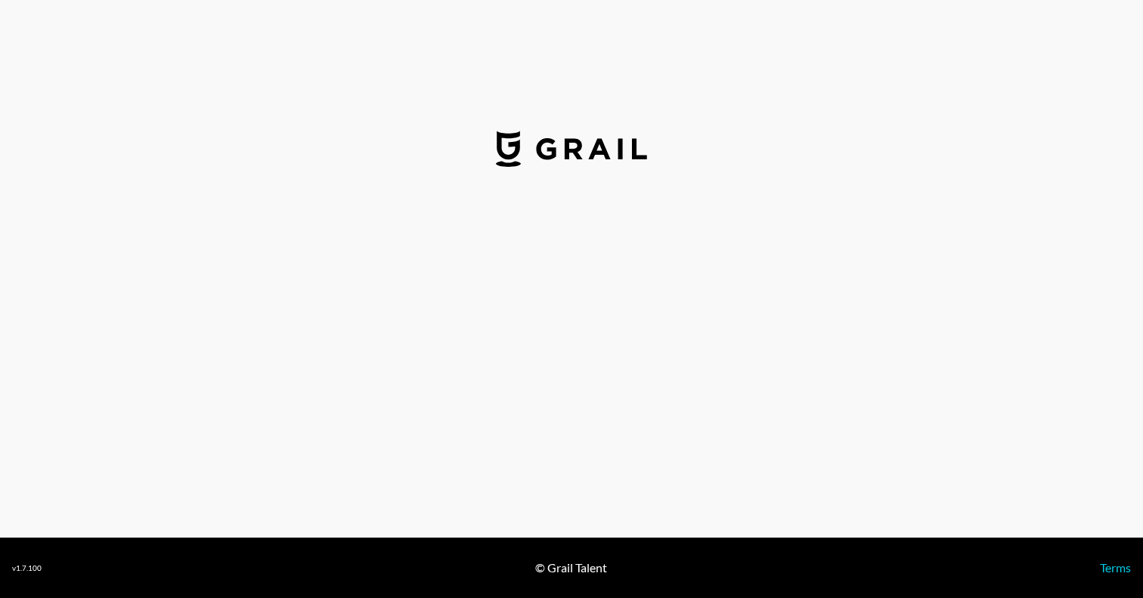
select select "USD"
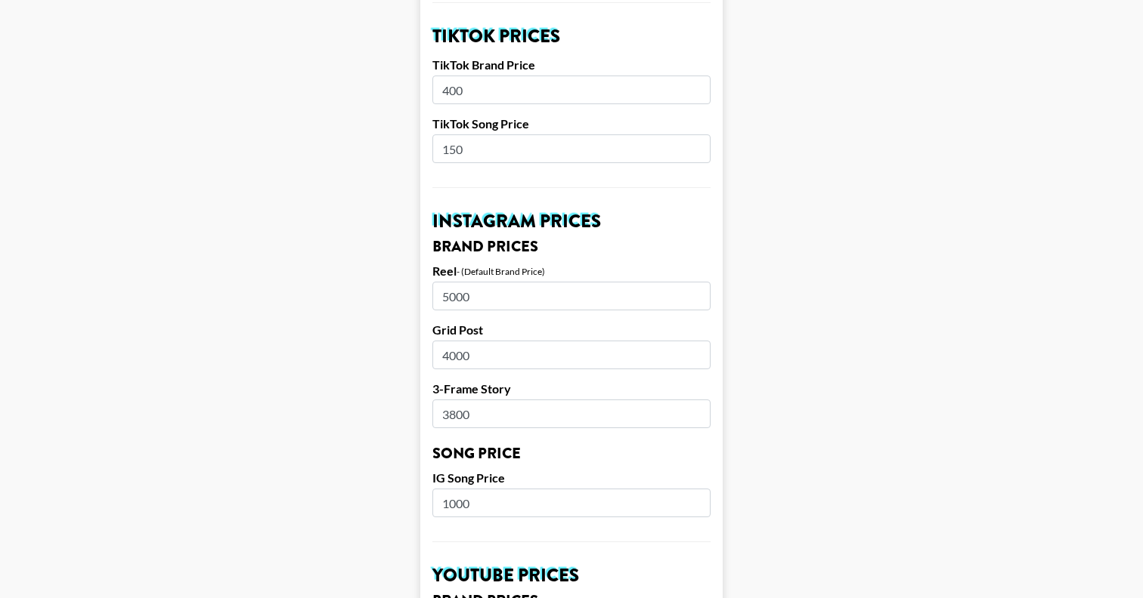
scroll to position [557, 0]
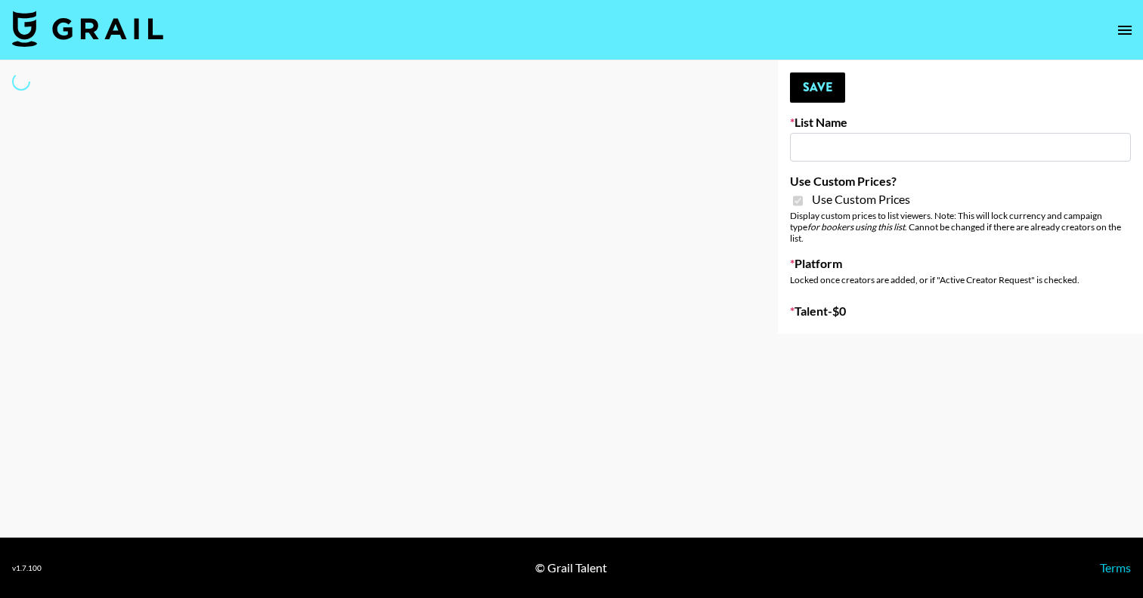
type input "Redence Beauty"
checkbox input "true"
select select "Brand"
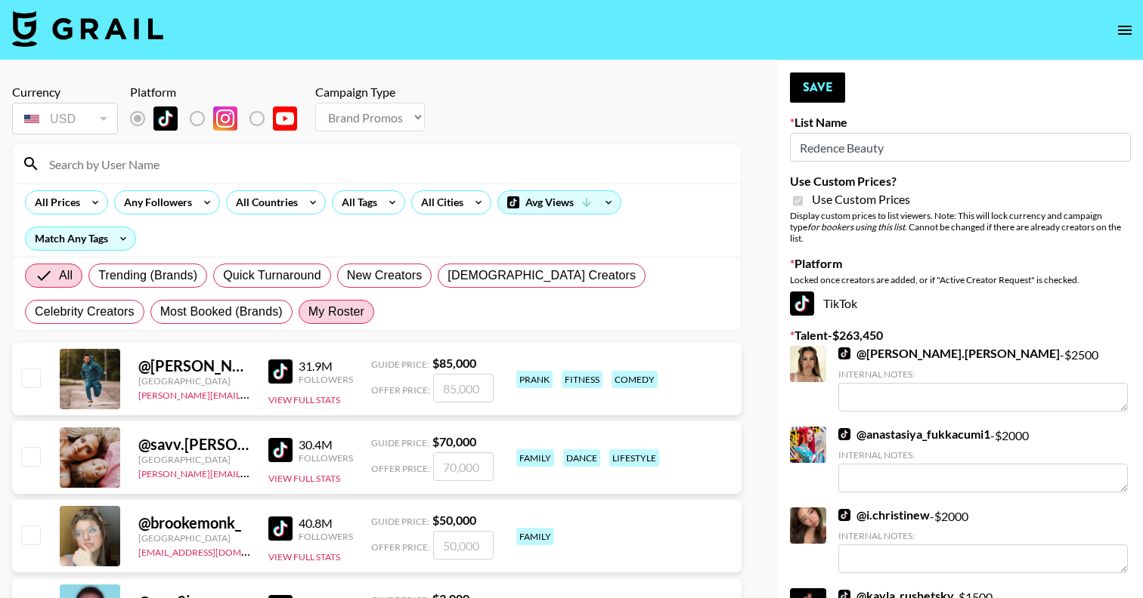
drag, startPoint x: 221, startPoint y: 314, endPoint x: 229, endPoint y: 316, distance: 7.9
click at [308, 314] on span "My Roster" at bounding box center [336, 312] width 56 height 18
click at [308, 312] on input "My Roster" at bounding box center [308, 312] width 0 height 0
radio input "true"
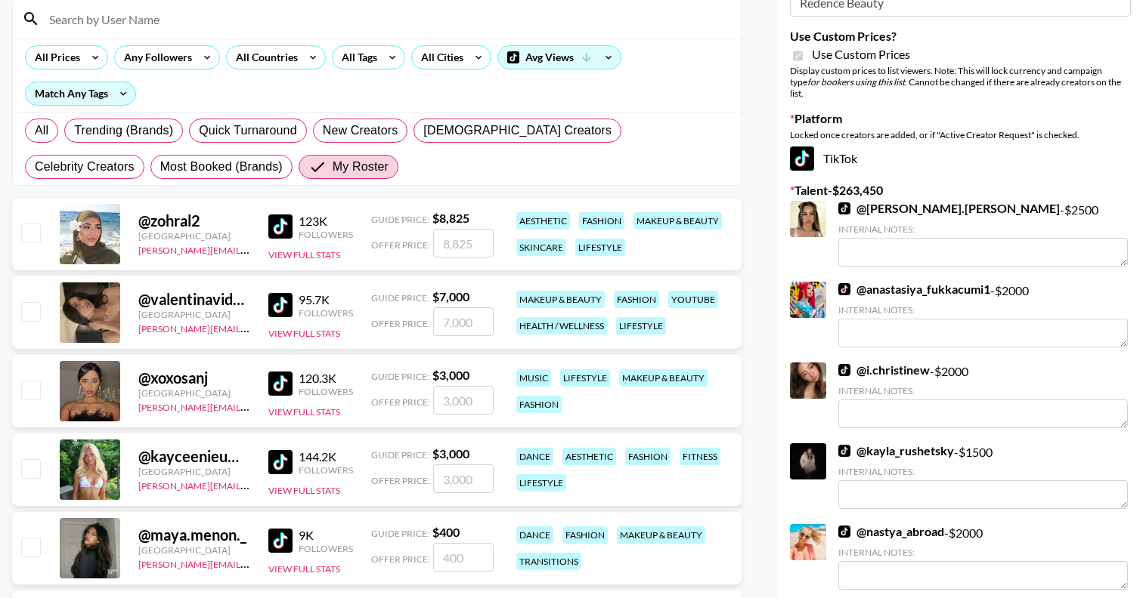
scroll to position [157, 0]
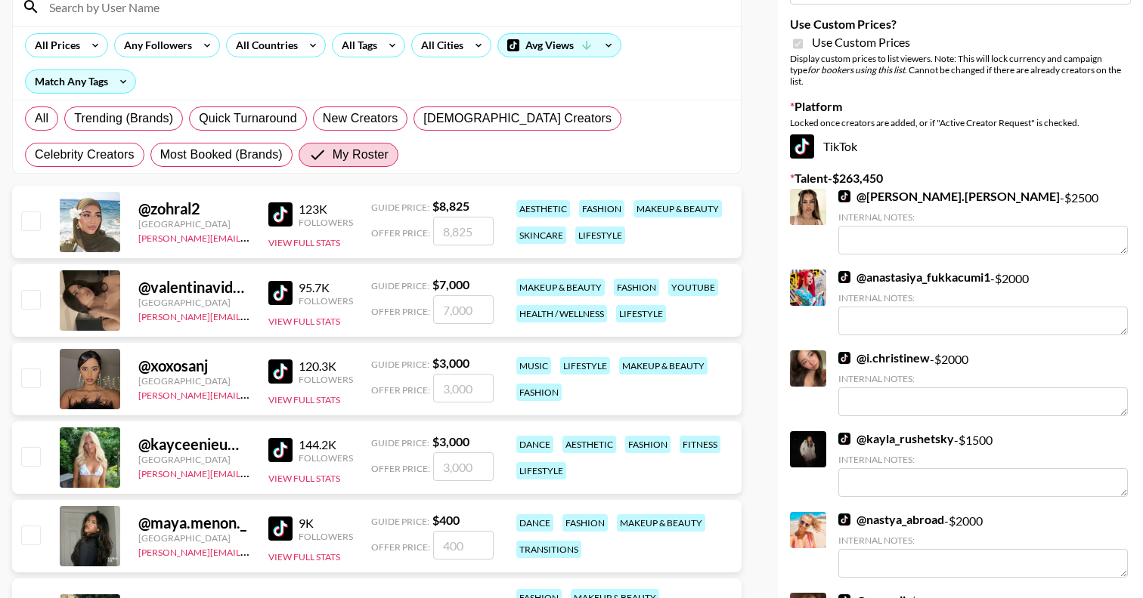
click at [30, 295] on input "checkbox" at bounding box center [30, 299] width 18 height 18
checkbox input "true"
drag, startPoint x: 482, startPoint y: 308, endPoint x: 341, endPoint y: 308, distance: 141.3
click at [341, 308] on div "@ valentinavidartes Portugal reana.patel@grail-talent.com 95.7K Followers View …" at bounding box center [376, 300] width 729 height 73
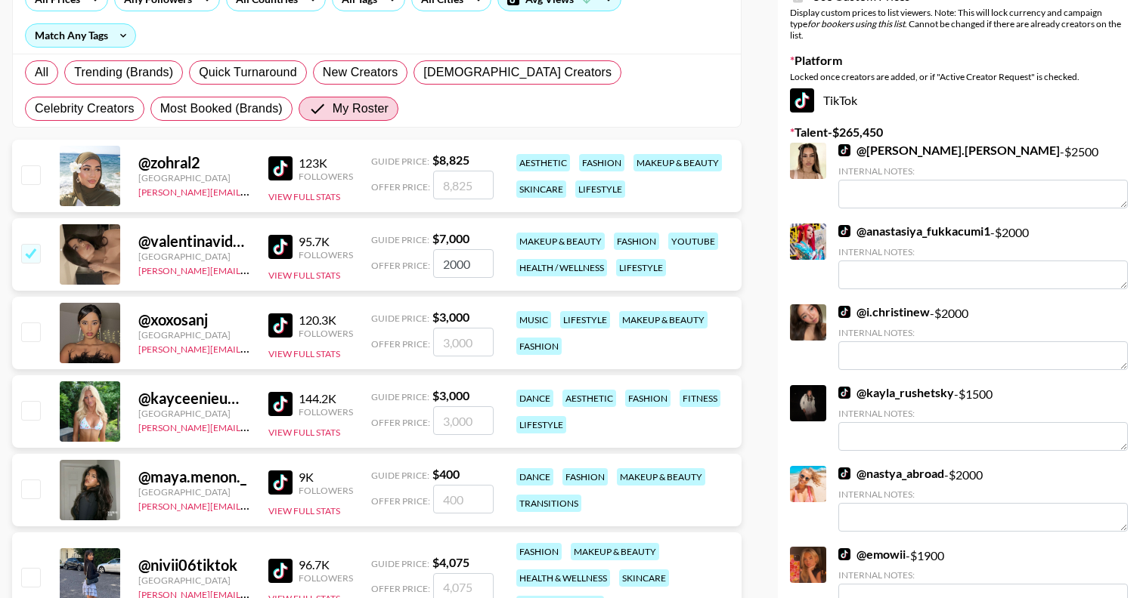
scroll to position [207, 0]
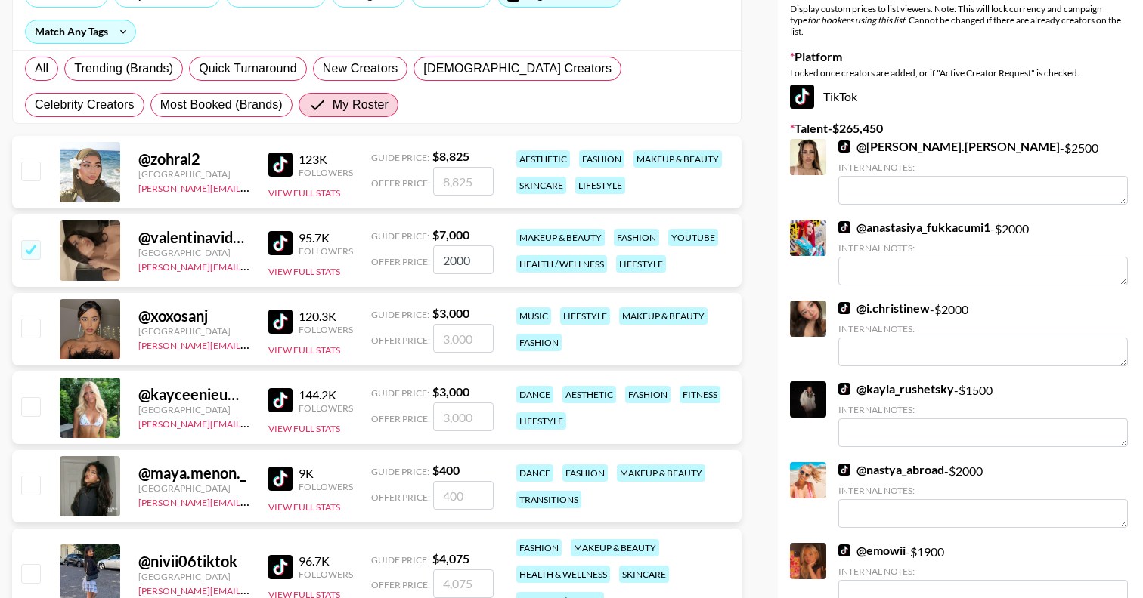
type input "2000"
click at [35, 330] on input "checkbox" at bounding box center [30, 328] width 18 height 18
checkbox input "true"
drag, startPoint x: 474, startPoint y: 340, endPoint x: 384, endPoint y: 340, distance: 89.9
click at [384, 340] on div "Offer Price: 3000" at bounding box center [432, 338] width 122 height 29
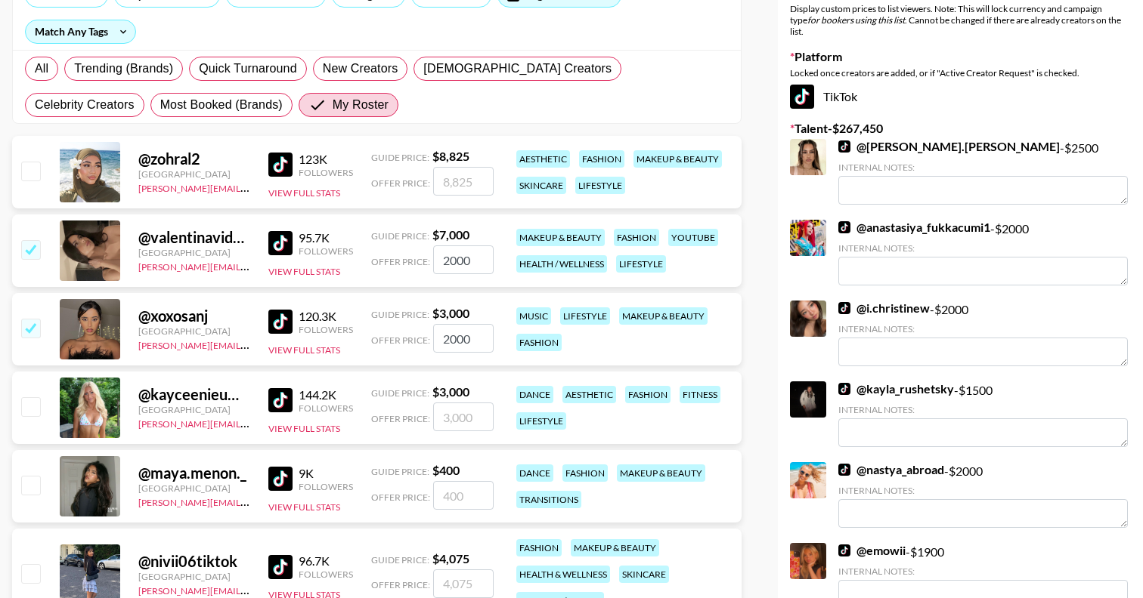
type input "2000"
click at [29, 402] on input "checkbox" at bounding box center [30, 406] width 18 height 18
checkbox input "true"
drag, startPoint x: 487, startPoint y: 416, endPoint x: 353, endPoint y: 416, distance: 133.8
click at [353, 416] on div "@ kayceenieuwendyk United States reana.patel@grail-talent.com 144.2K Followers …" at bounding box center [376, 408] width 729 height 73
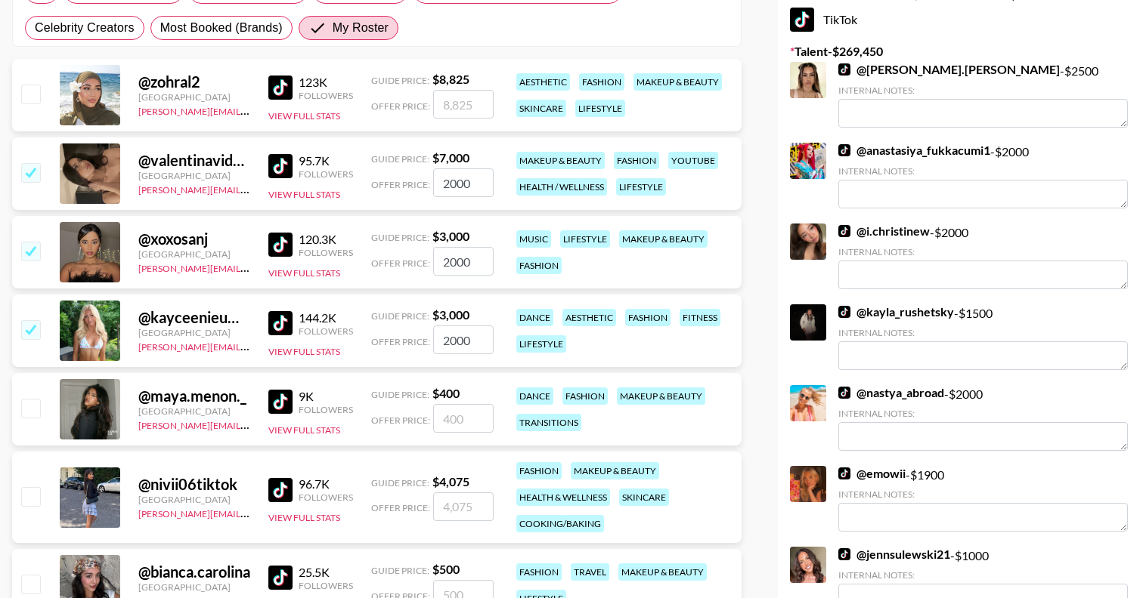
scroll to position [292, 0]
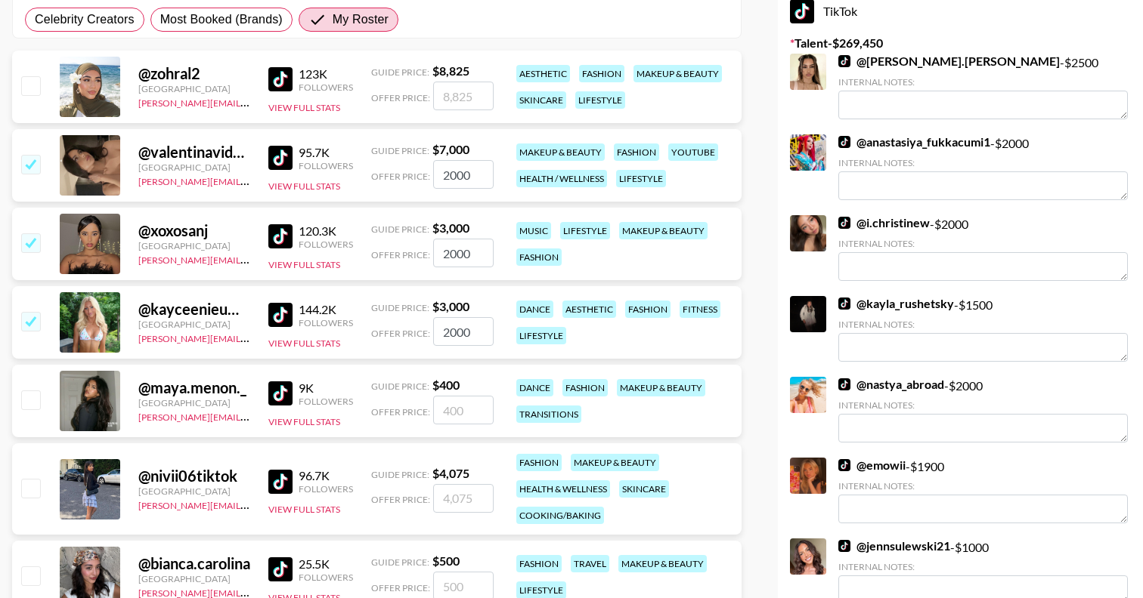
type input "2000"
click at [26, 396] on input "checkbox" at bounding box center [30, 400] width 18 height 18
checkbox input "true"
type input "400"
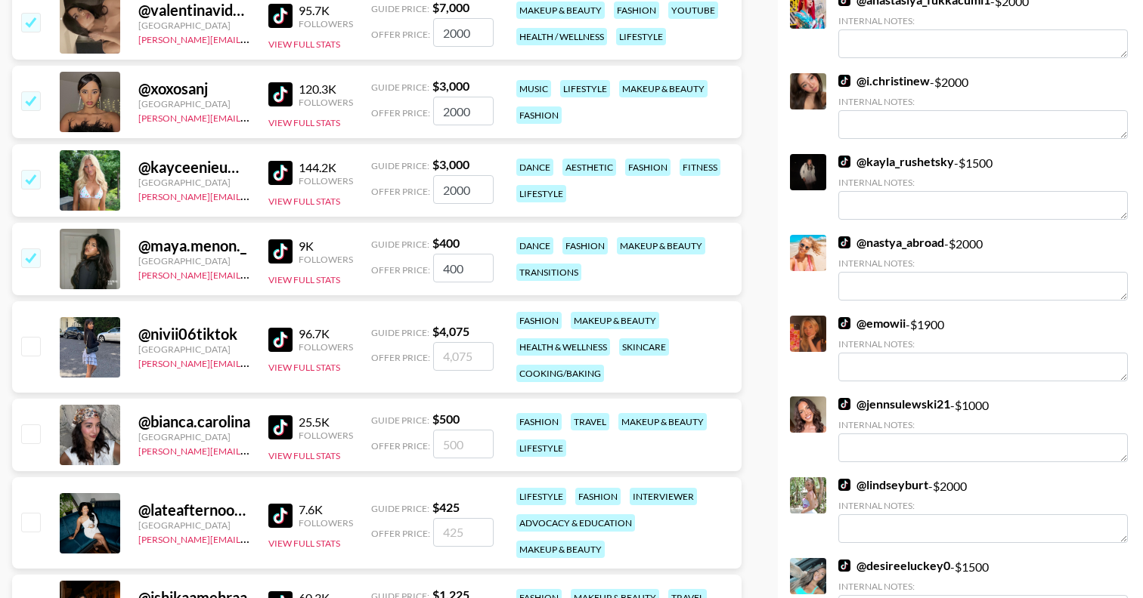
scroll to position [443, 0]
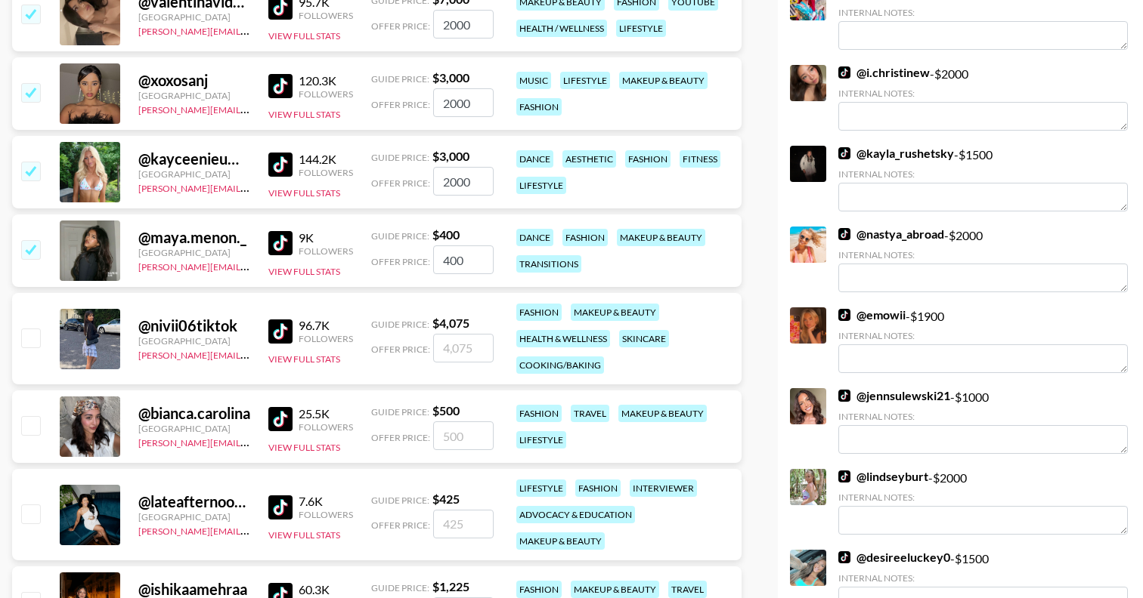
click at [25, 428] on input "checkbox" at bounding box center [30, 425] width 18 height 18
checkbox input "true"
type input "500"
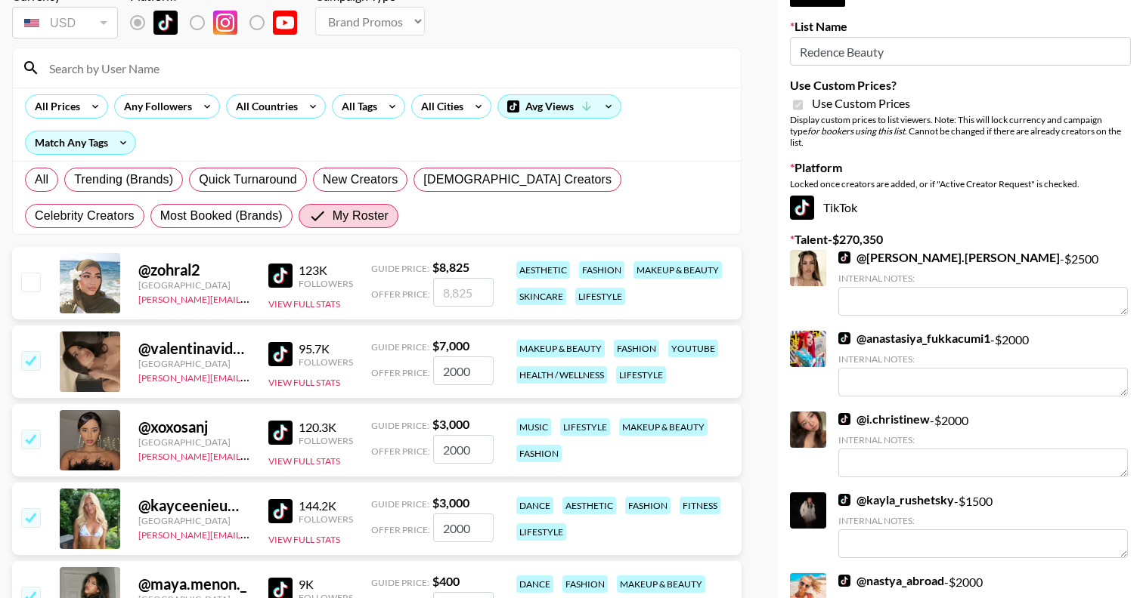
scroll to position [0, 0]
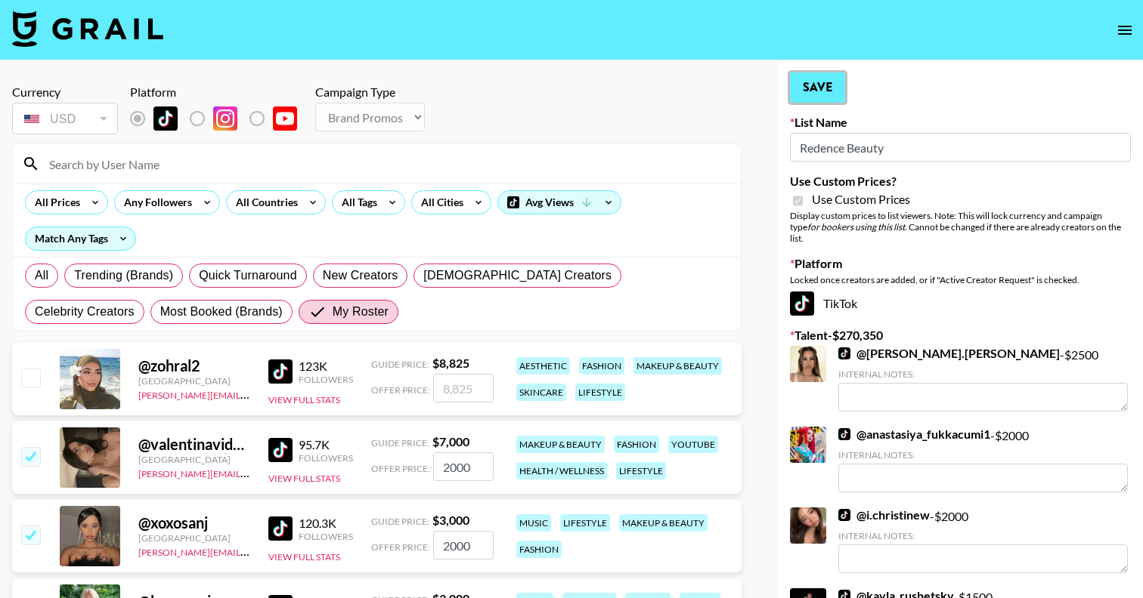
click at [830, 94] on button "Save" at bounding box center [817, 88] width 55 height 30
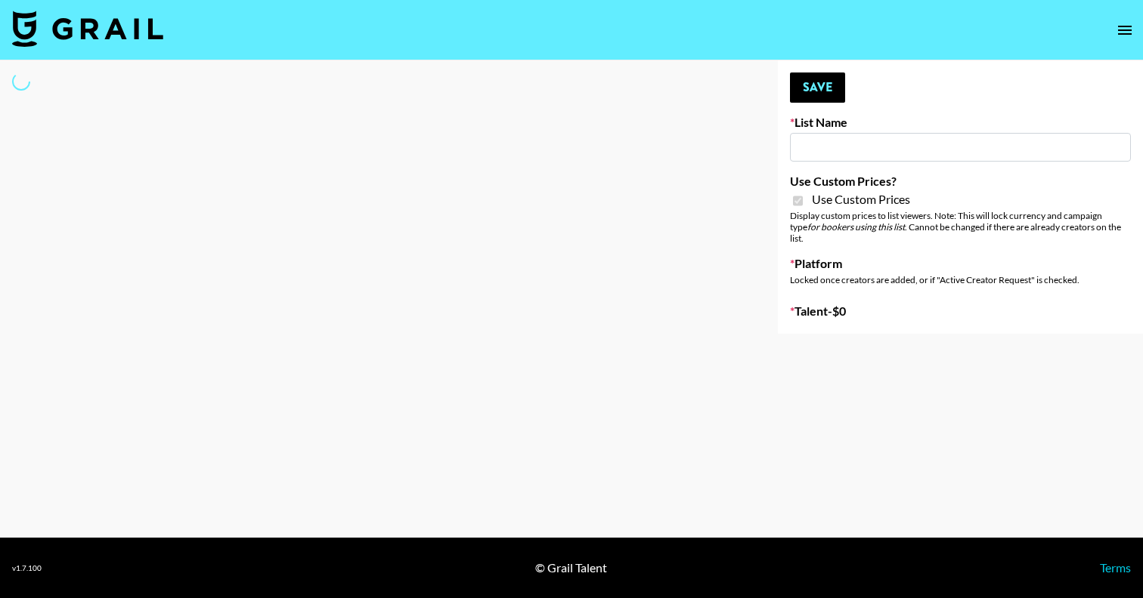
select select "Brand"
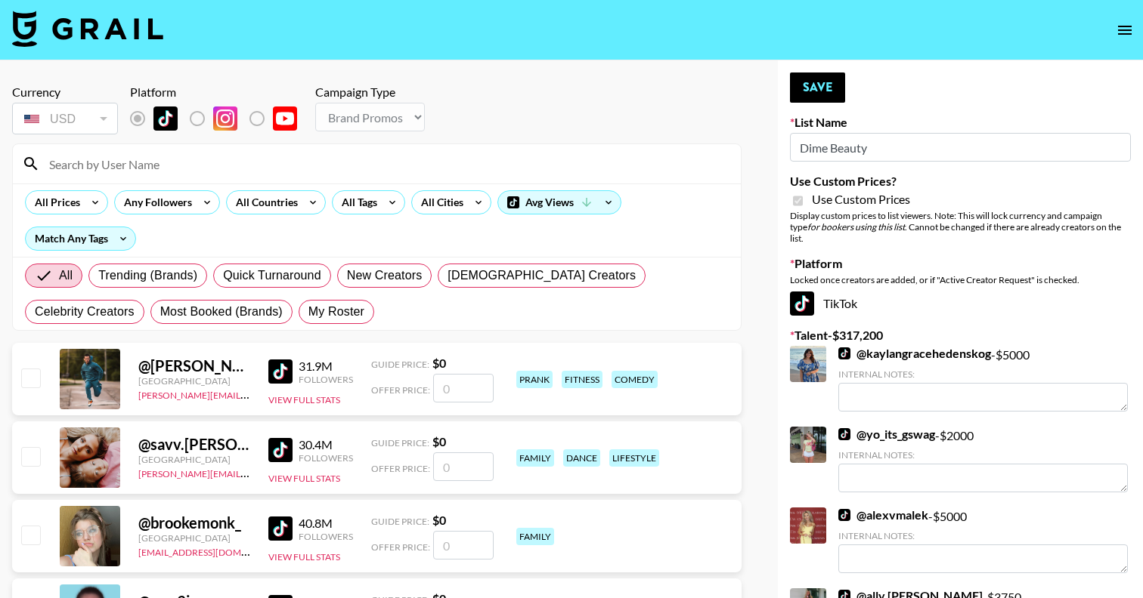
type input "Dime Beauty"
checkbox input "true"
click at [308, 315] on span "My Roster" at bounding box center [336, 312] width 56 height 18
click at [308, 312] on input "My Roster" at bounding box center [308, 312] width 0 height 0
radio input "true"
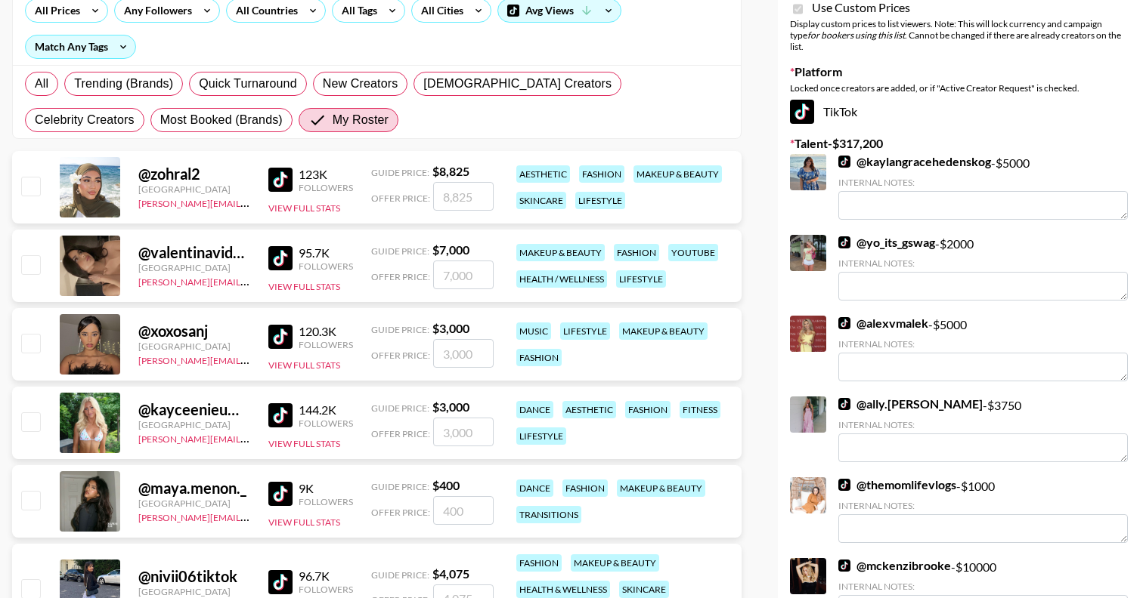
scroll to position [203, 0]
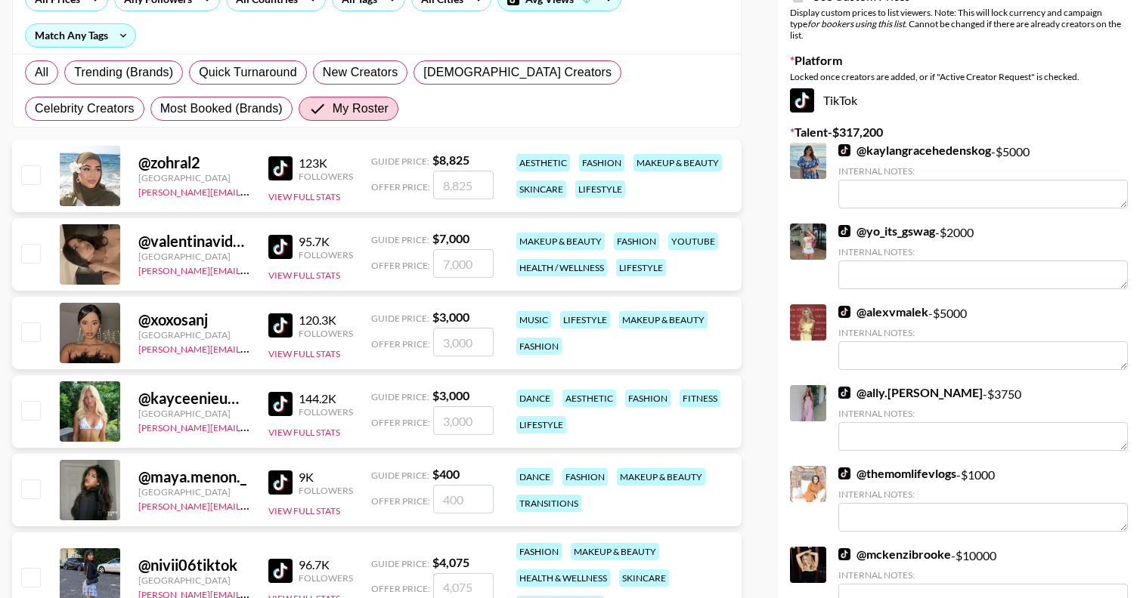
click at [37, 334] on input "checkbox" at bounding box center [30, 332] width 18 height 18
checkbox input "true"
type input "3000"
click at [34, 411] on input "checkbox" at bounding box center [30, 410] width 18 height 18
checkbox input "true"
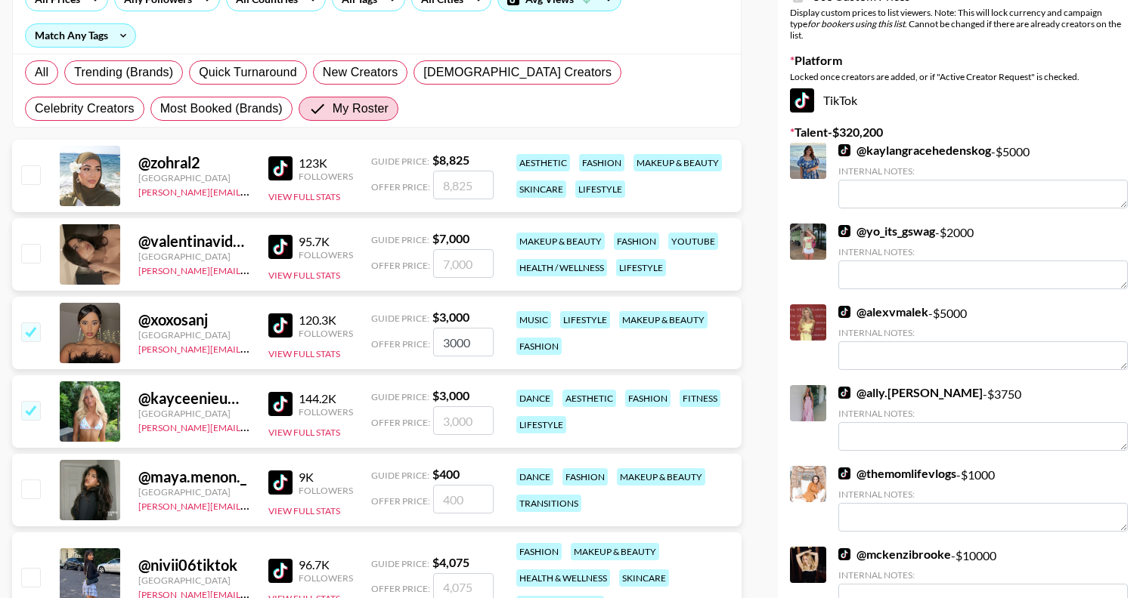
type input "3000"
click at [35, 491] on input "checkbox" at bounding box center [30, 489] width 18 height 18
checkbox input "true"
type input "400"
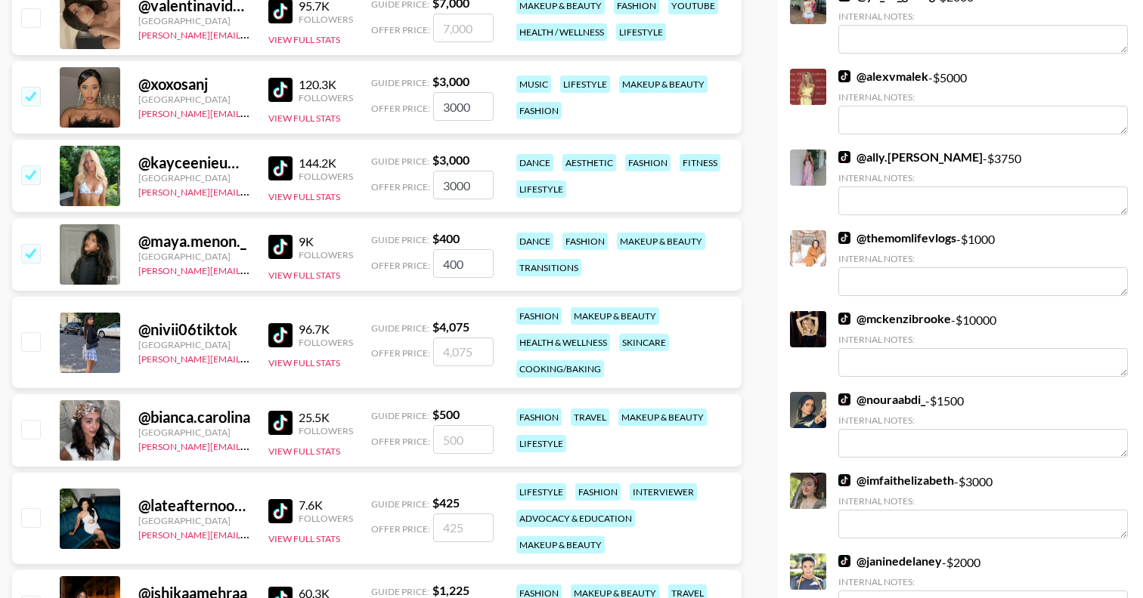
scroll to position [449, 0]
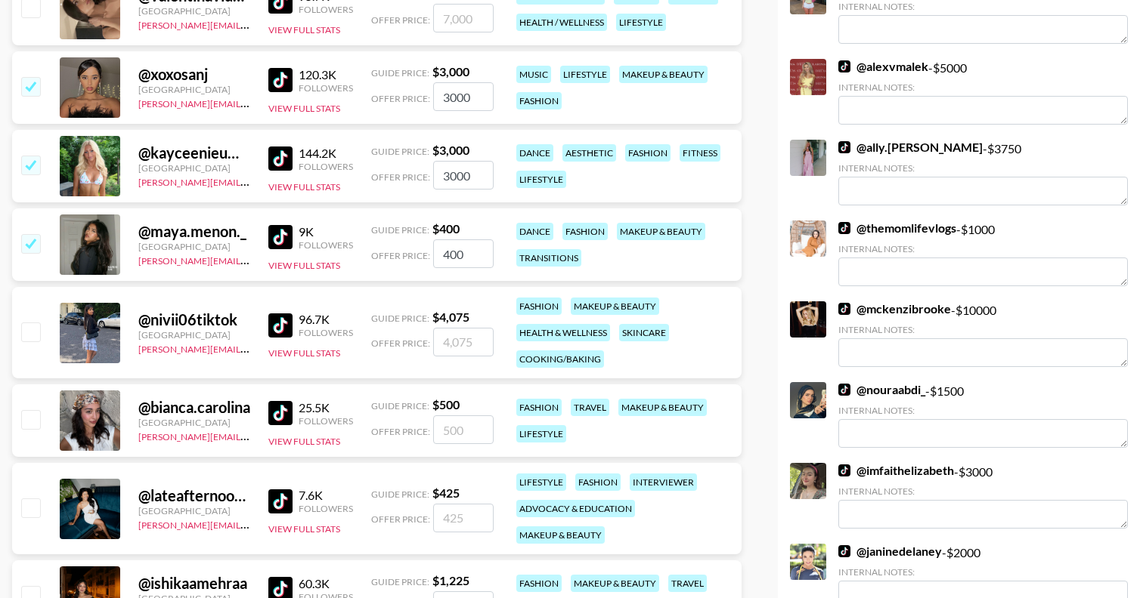
click at [32, 417] on input "checkbox" at bounding box center [30, 419] width 18 height 18
checkbox input "true"
type input "500"
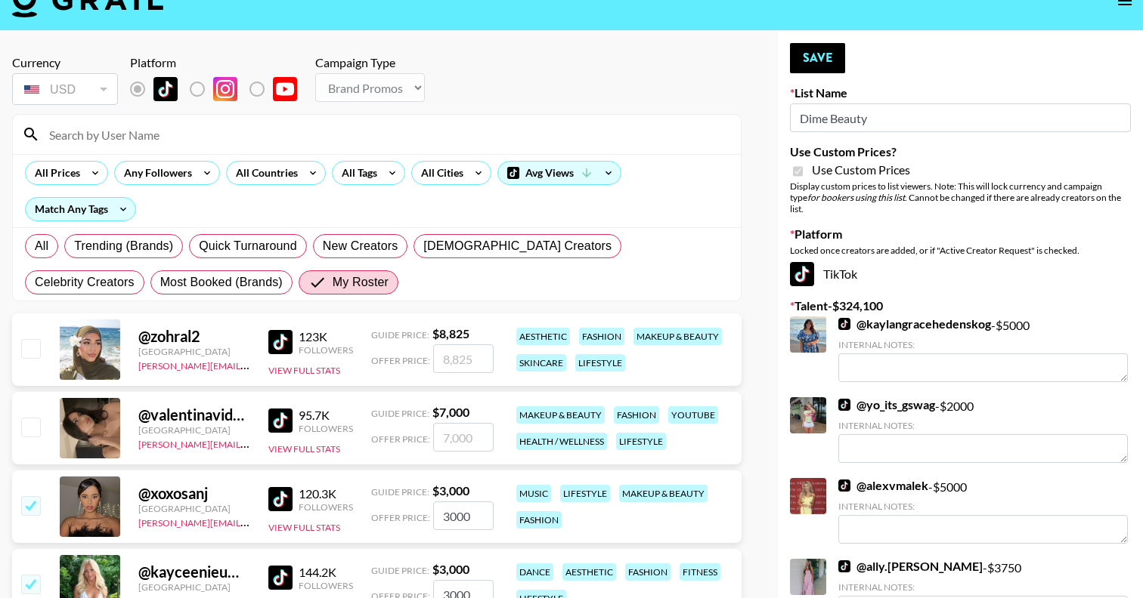
scroll to position [0, 0]
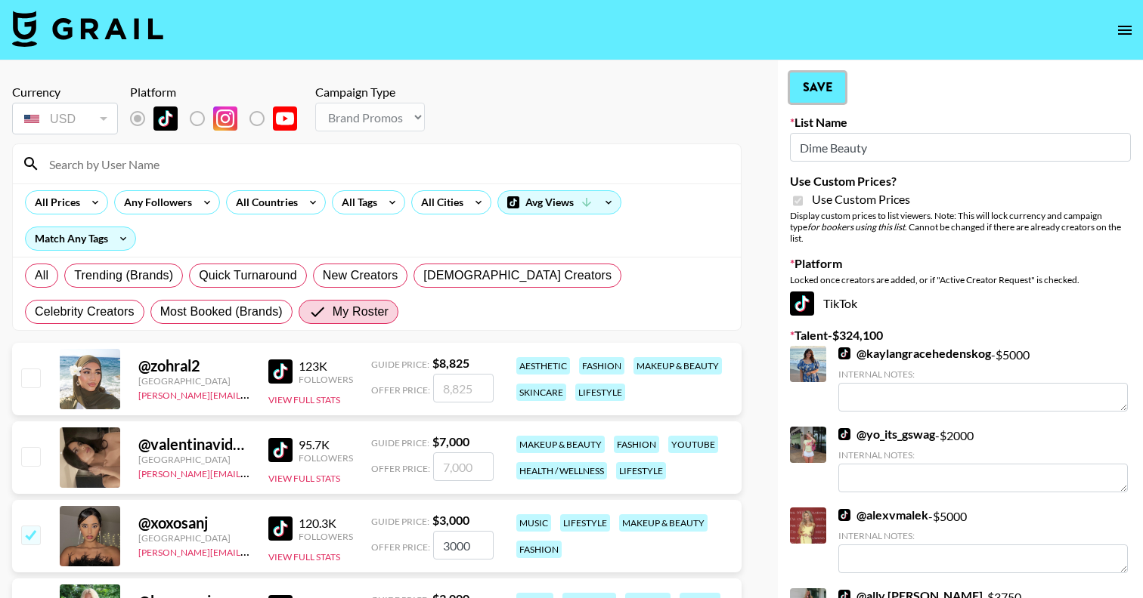
click at [803, 98] on button "Save" at bounding box center [817, 88] width 55 height 30
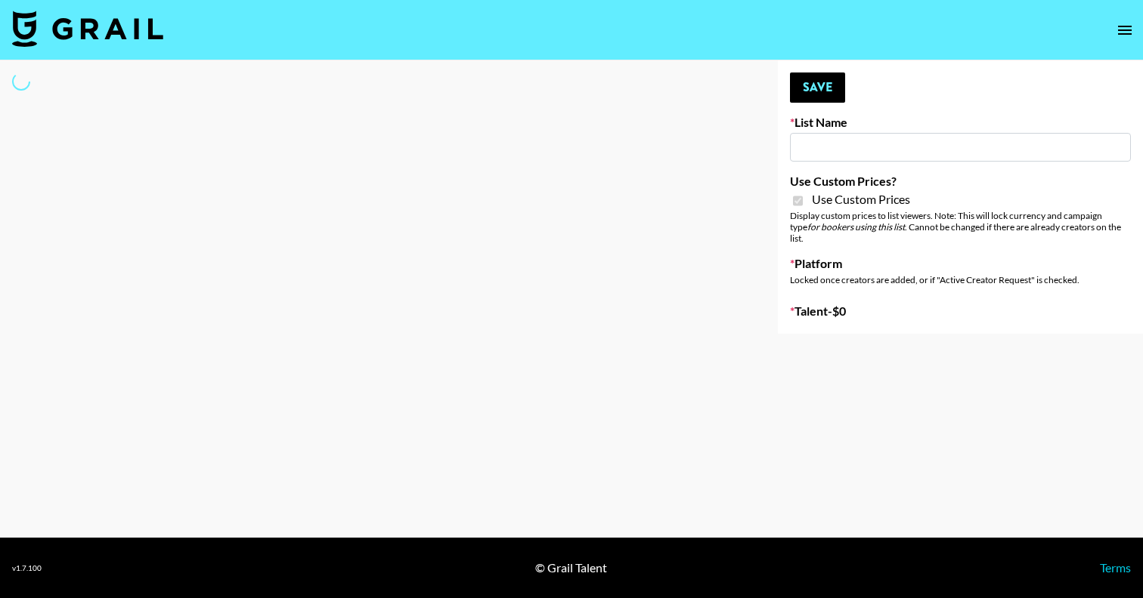
type input "[PERSON_NAME] ([DATE])"
checkbox input "true"
select select "Brand"
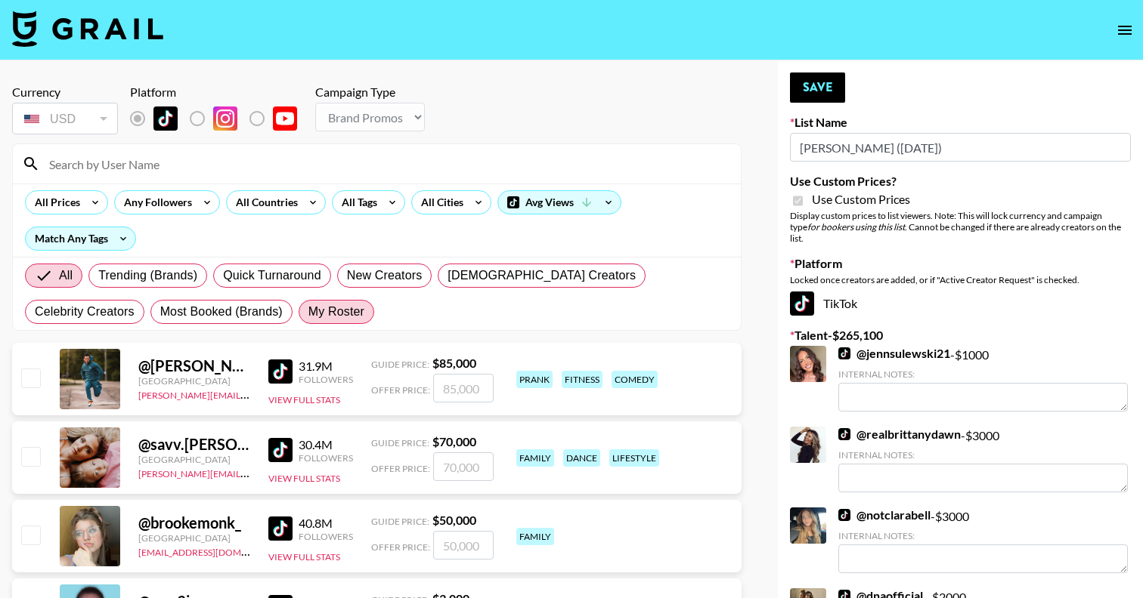
click at [308, 314] on span "My Roster" at bounding box center [336, 312] width 56 height 18
click at [308, 312] on input "My Roster" at bounding box center [308, 312] width 0 height 0
radio input "true"
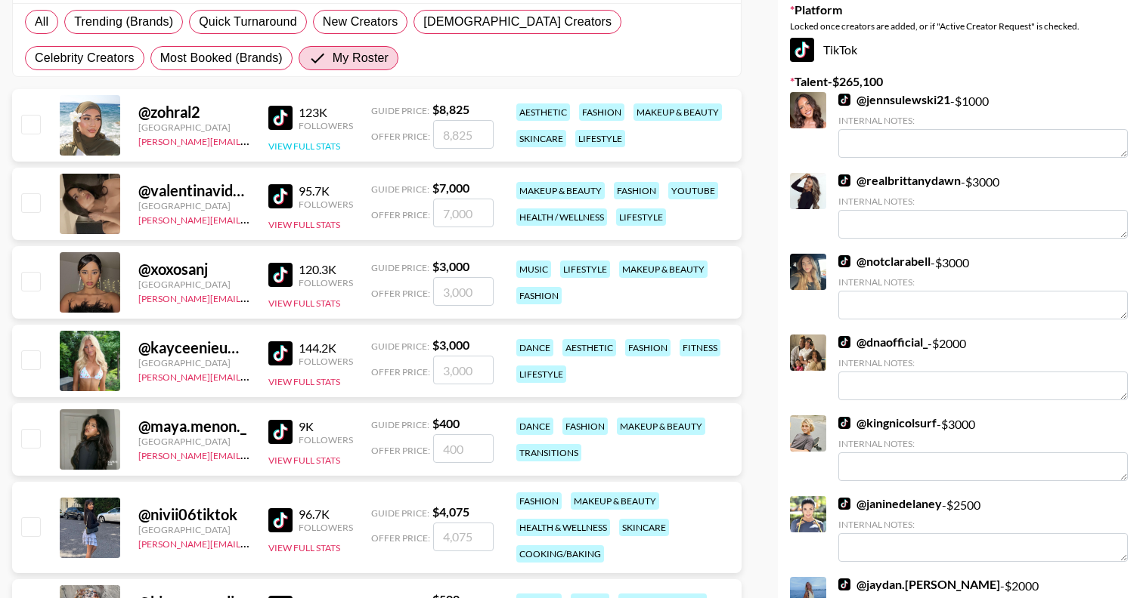
scroll to position [264, 0]
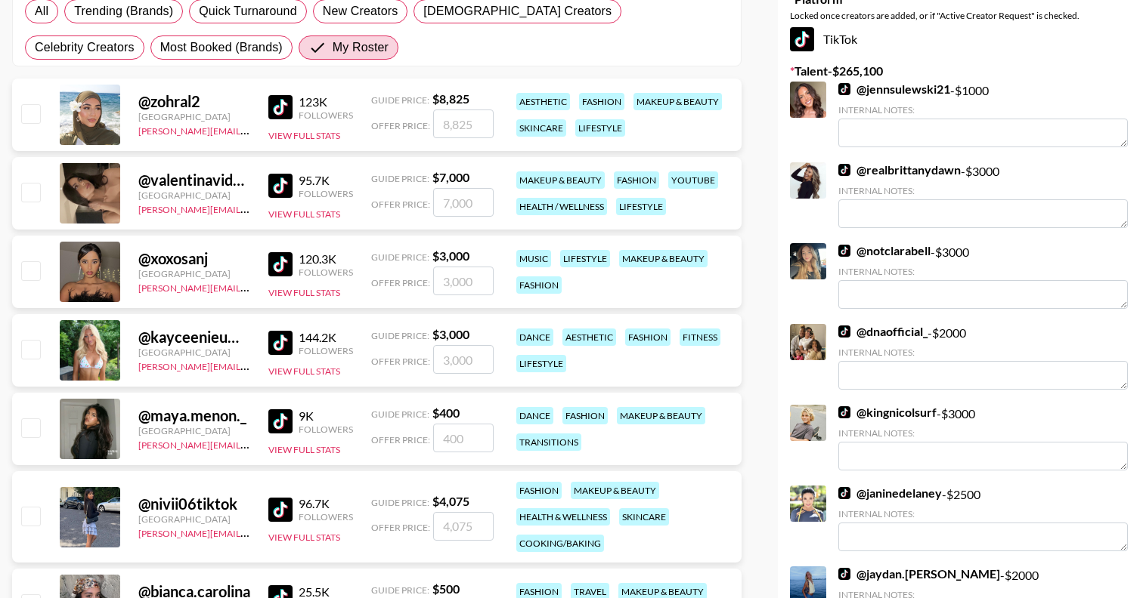
click at [36, 272] on input "checkbox" at bounding box center [30, 270] width 18 height 18
checkbox input "true"
type input "3000"
click at [33, 347] on input "checkbox" at bounding box center [30, 349] width 18 height 18
checkbox input "true"
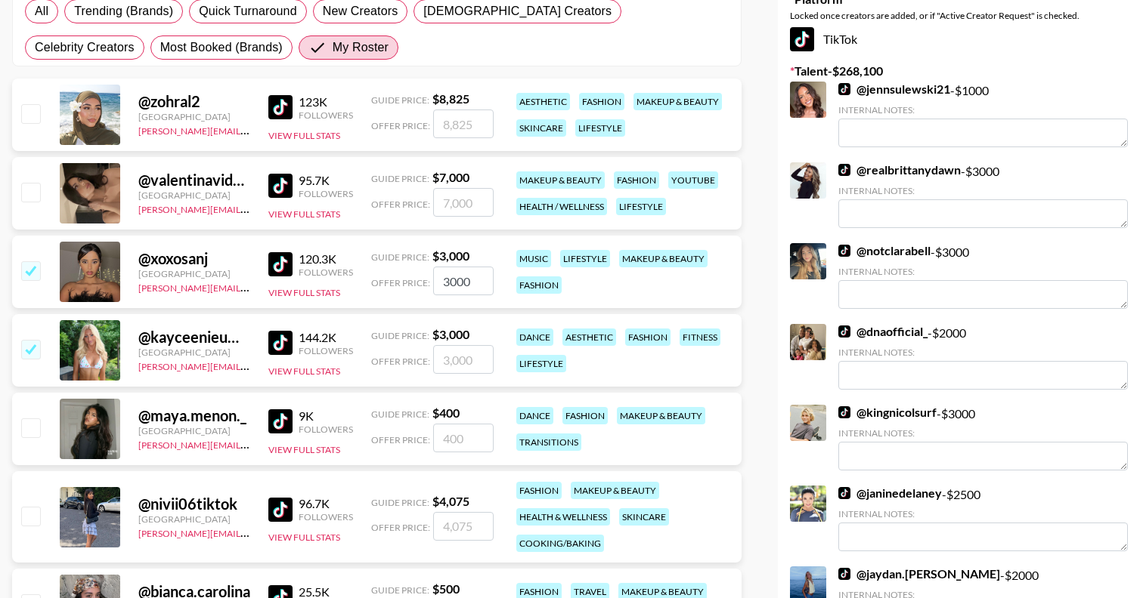
type input "3000"
click at [32, 430] on input "checkbox" at bounding box center [30, 428] width 18 height 18
checkbox input "true"
type input "400"
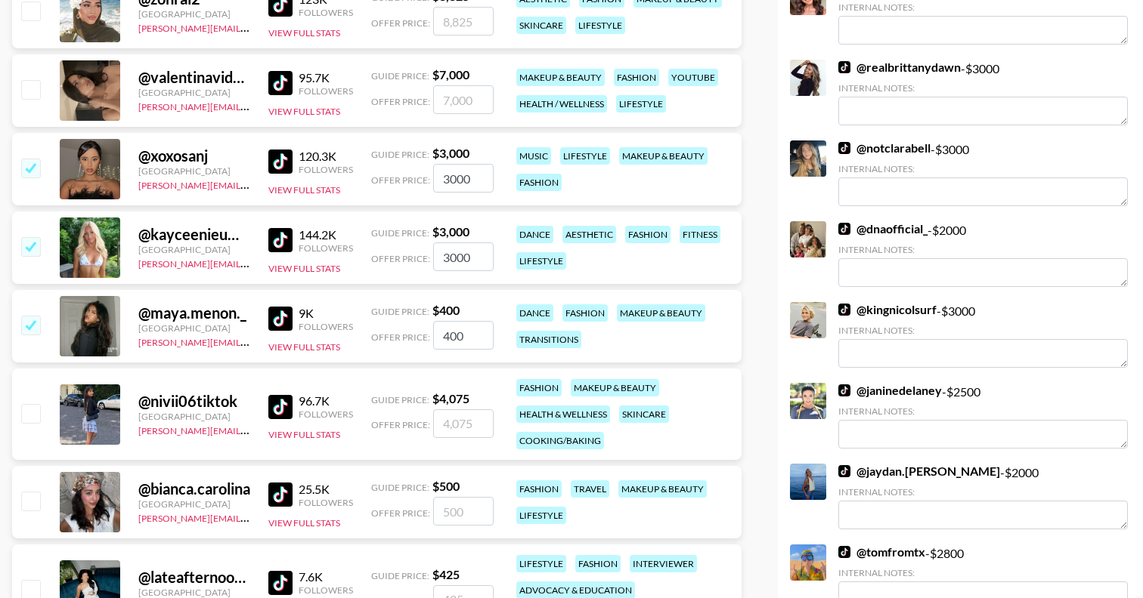
scroll to position [383, 0]
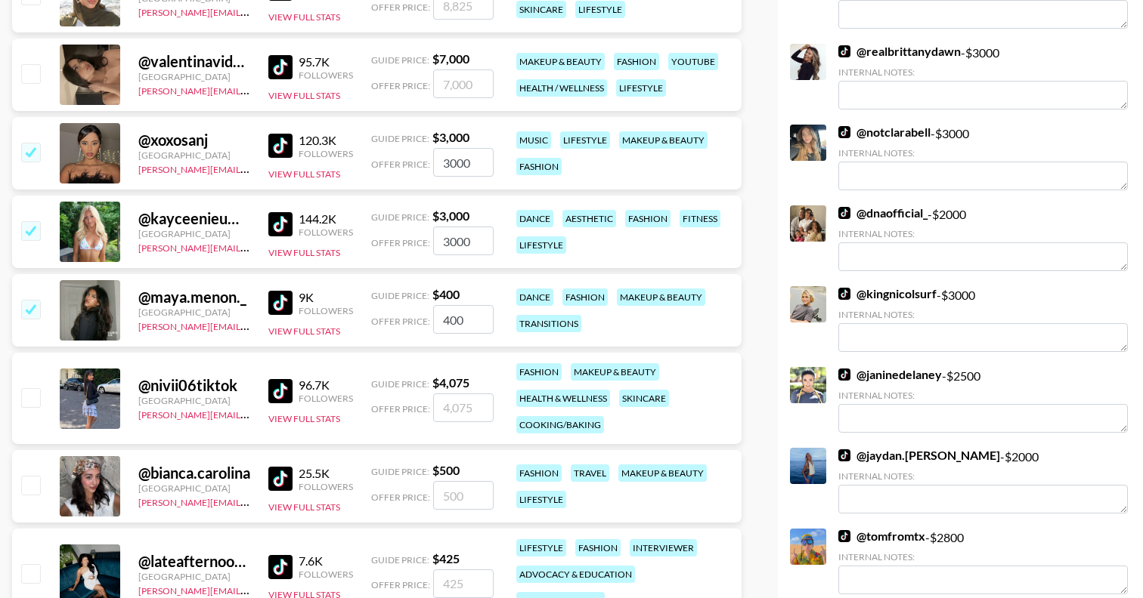
click at [29, 305] on input "checkbox" at bounding box center [30, 309] width 18 height 18
checkbox input "false"
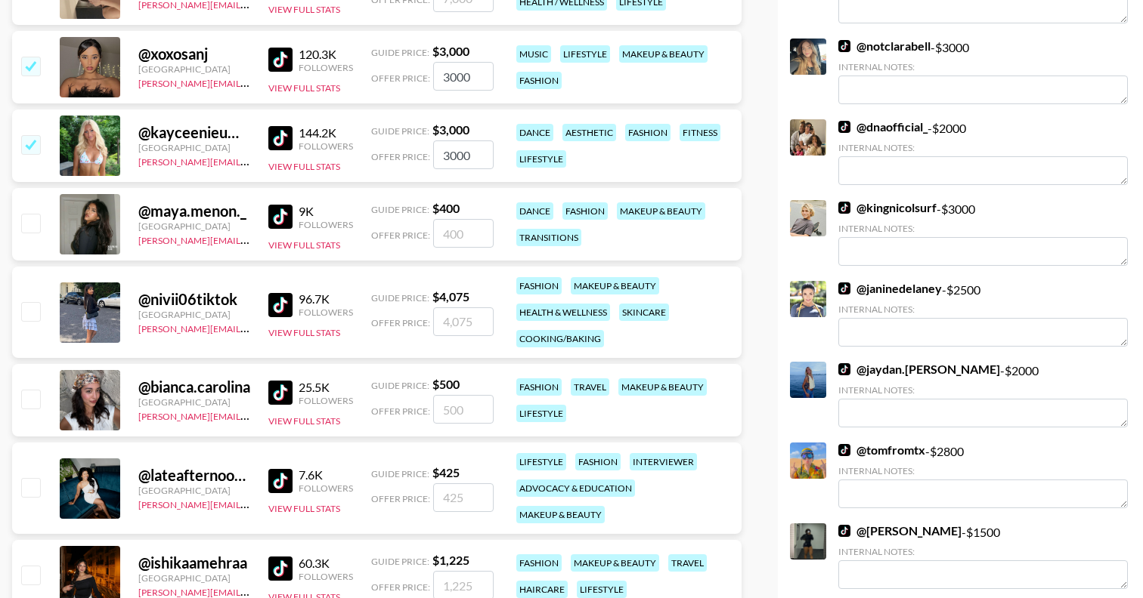
scroll to position [471, 0]
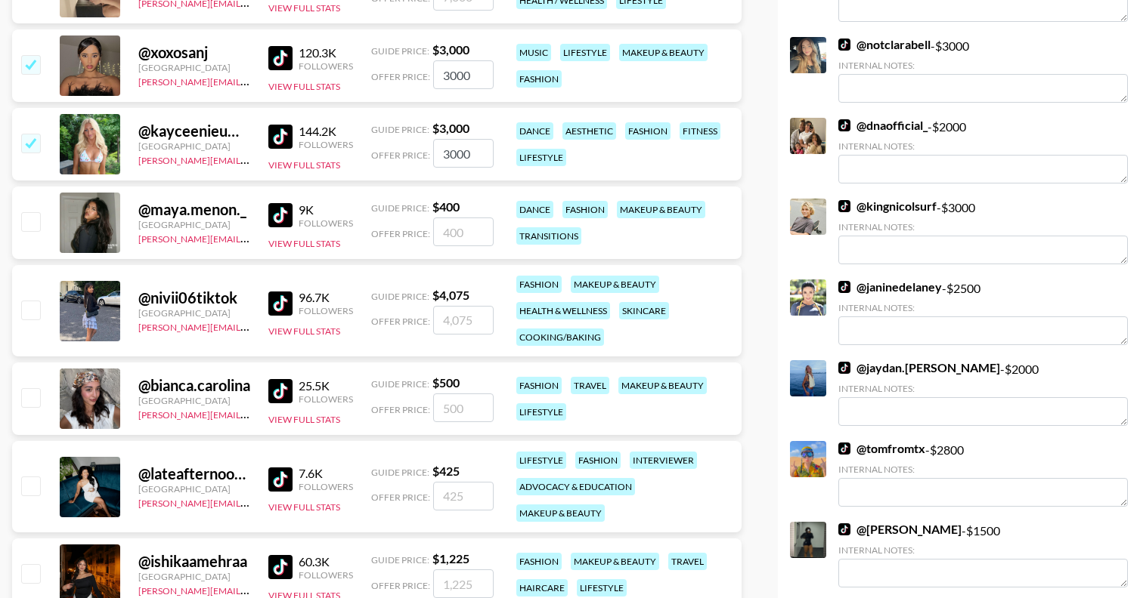
click at [36, 396] on input "checkbox" at bounding box center [30, 397] width 18 height 18
checkbox input "true"
type input "500"
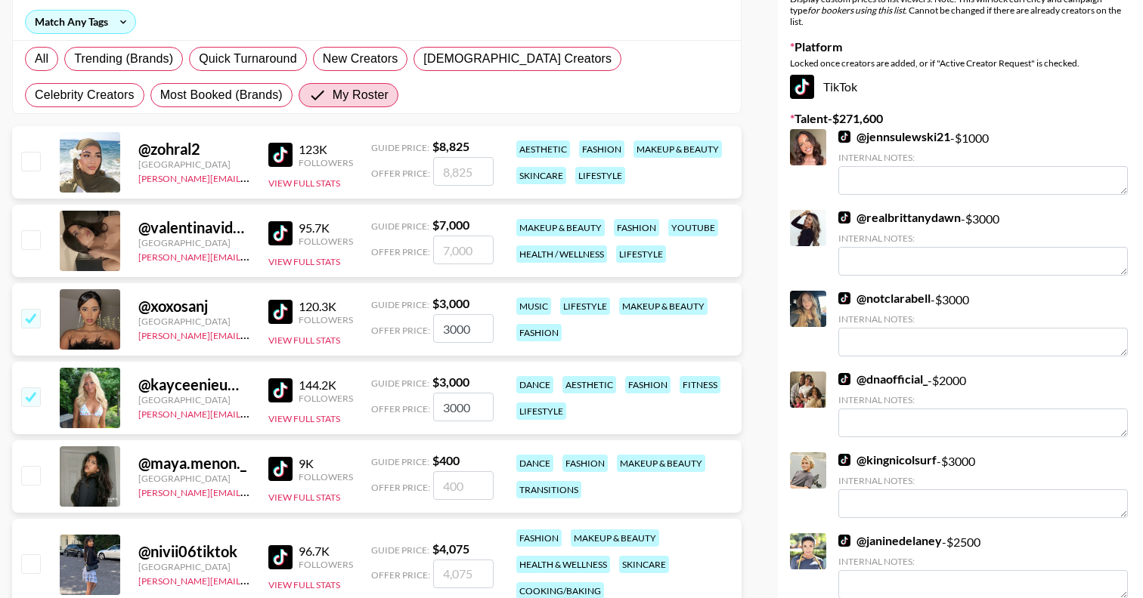
scroll to position [0, 0]
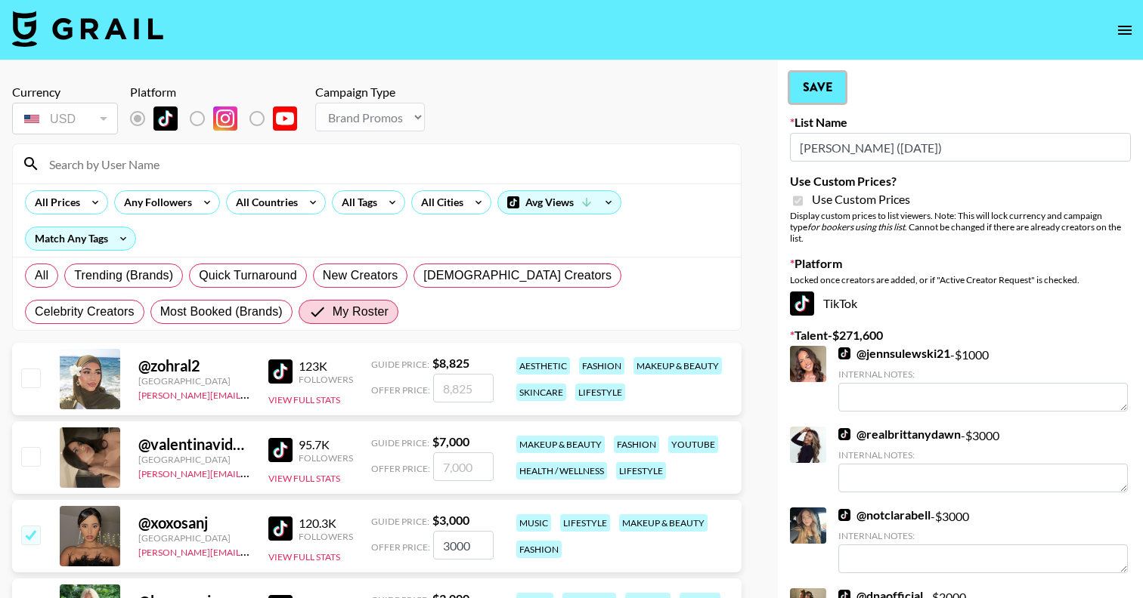
click at [823, 94] on button "Save" at bounding box center [817, 88] width 55 height 30
